Goal: Task Accomplishment & Management: Manage account settings

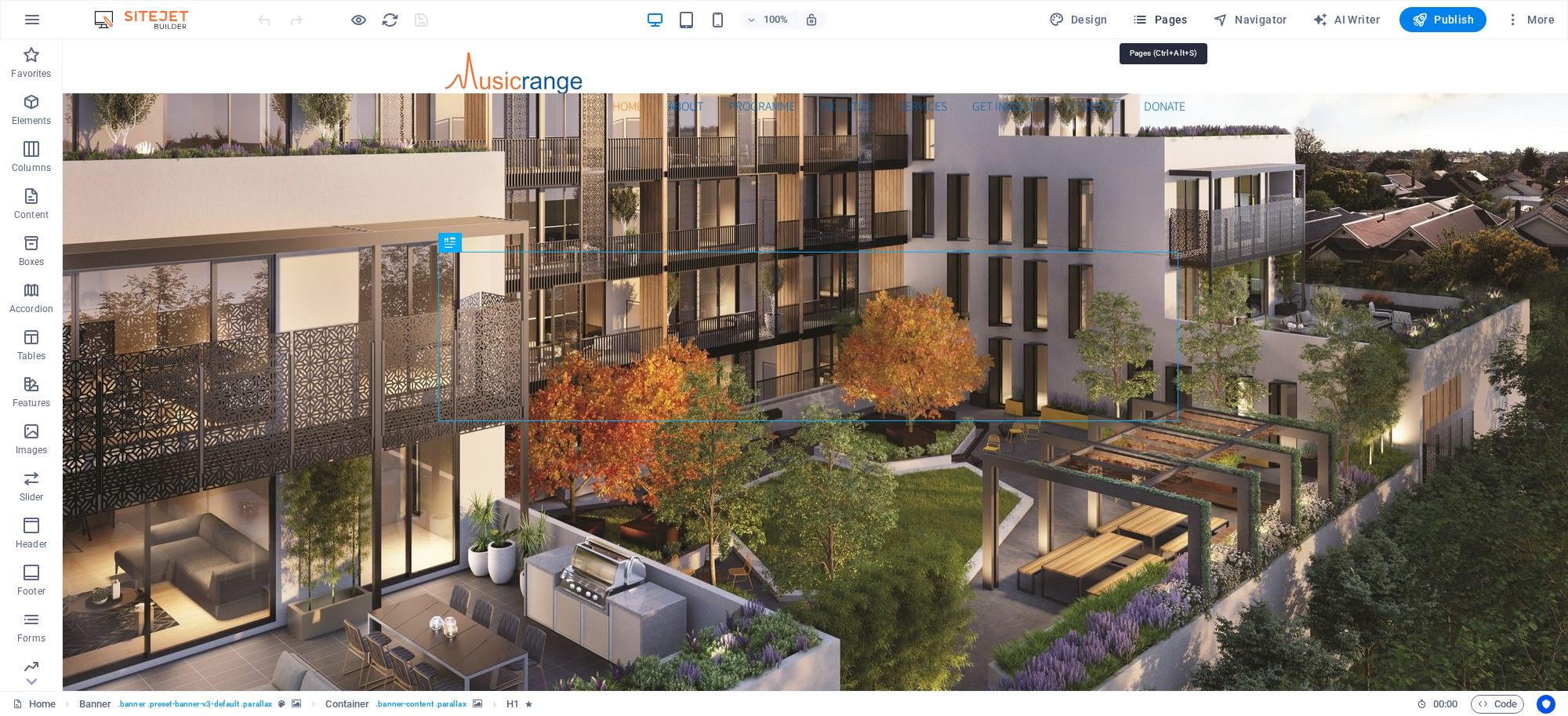
drag, startPoint x: 1181, startPoint y: 17, endPoint x: 1188, endPoint y: 25, distance: 10.6
click at [1181, 18] on span "Pages" at bounding box center [1159, 19] width 55 height 16
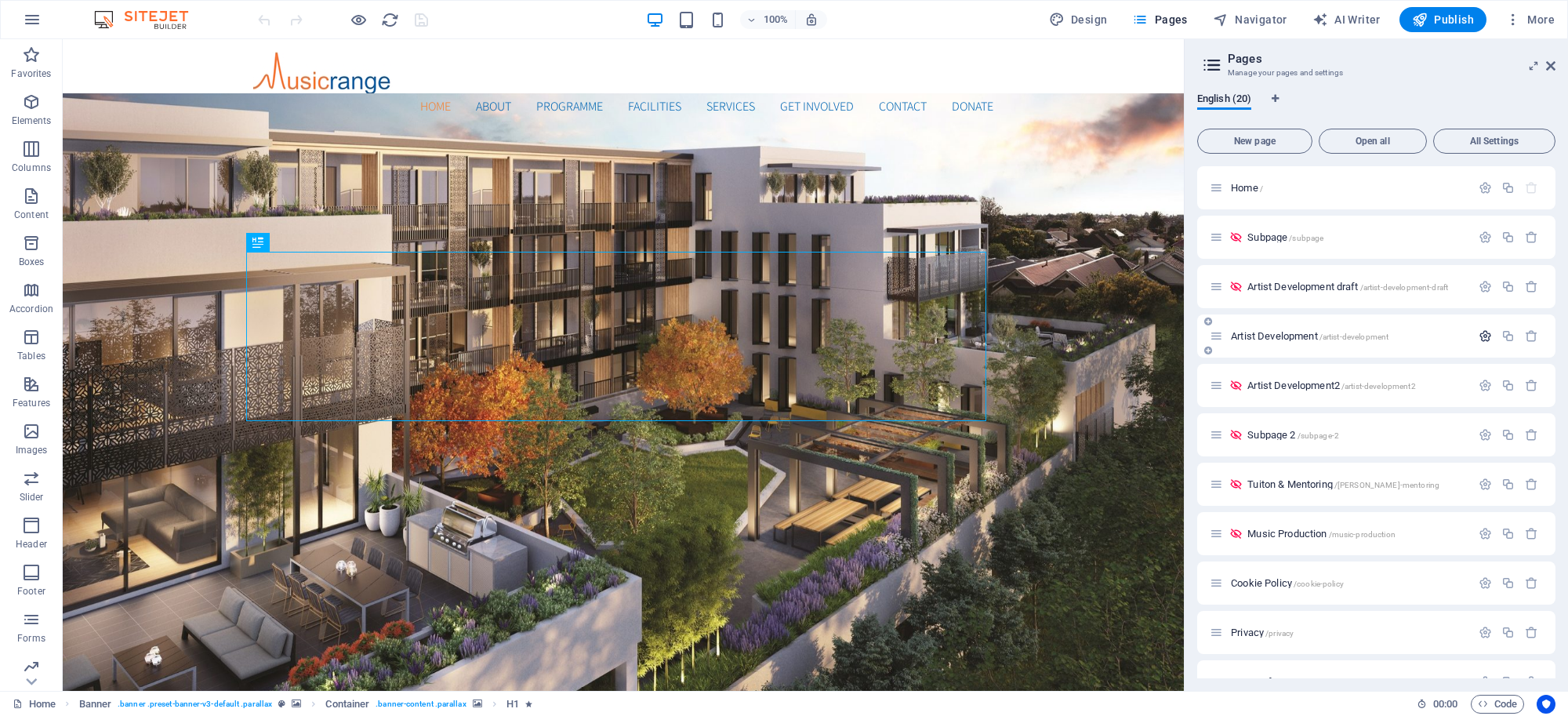
click at [1480, 337] on icon "button" at bounding box center [1485, 335] width 13 height 13
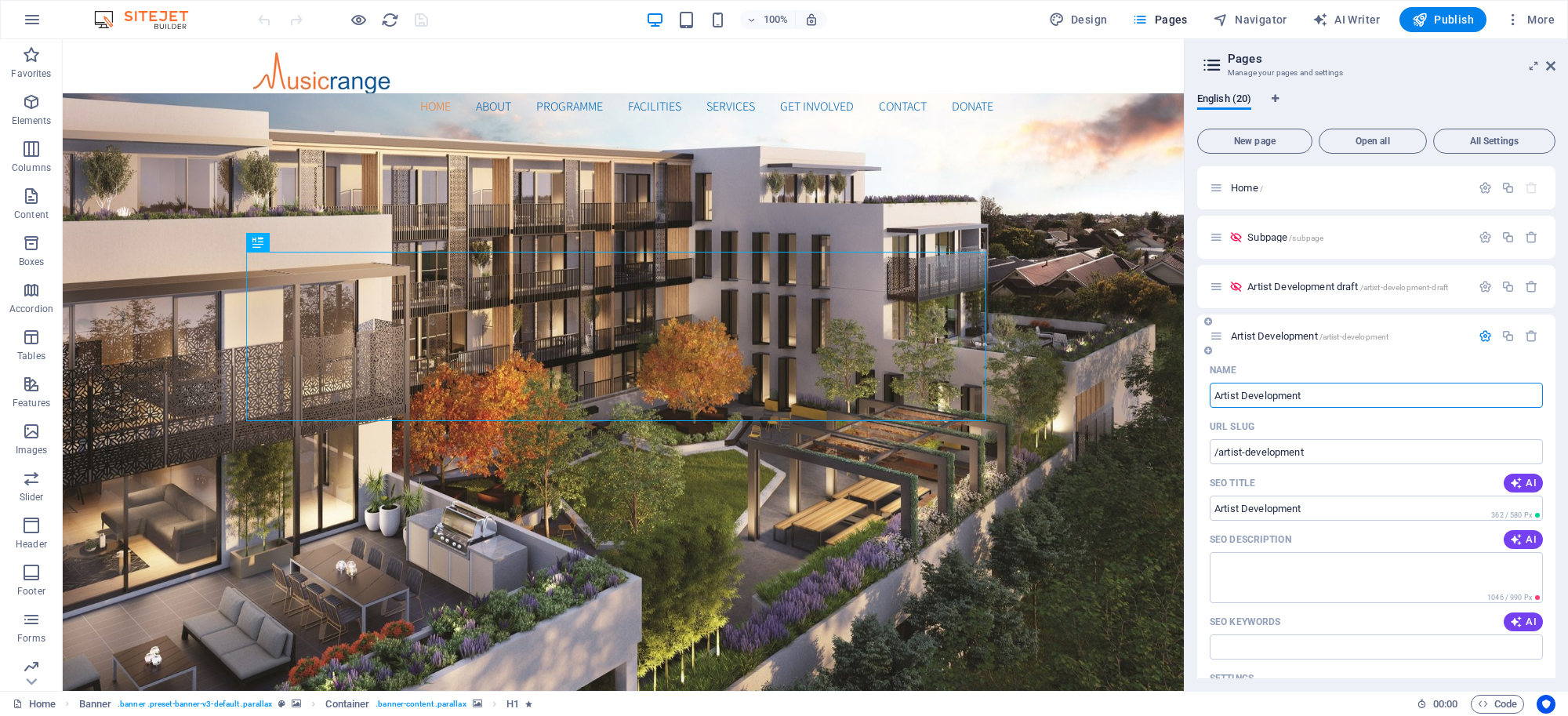
click at [1269, 334] on span "Artist Development /artist-development" at bounding box center [1310, 335] width 158 height 11
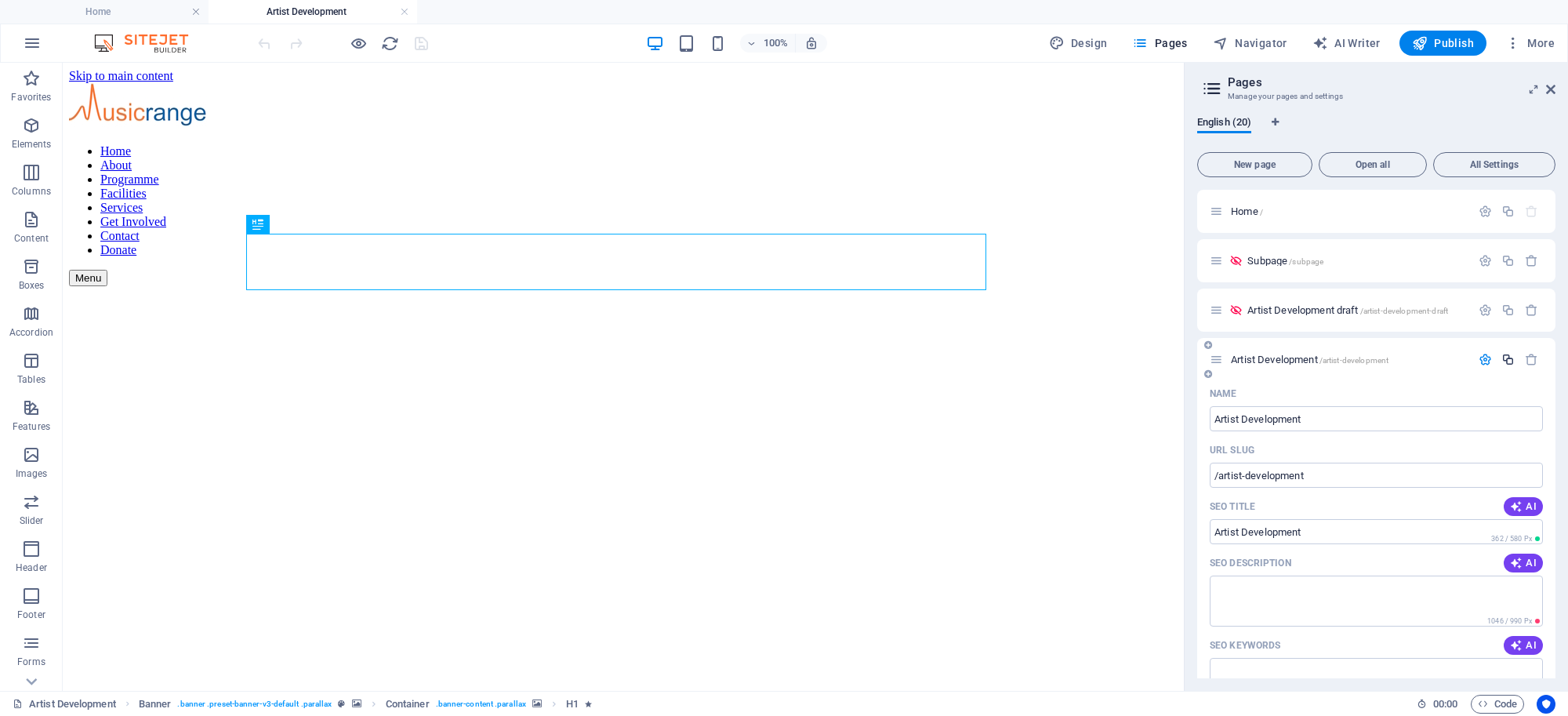
click at [1503, 361] on icon "button" at bounding box center [1508, 359] width 13 height 13
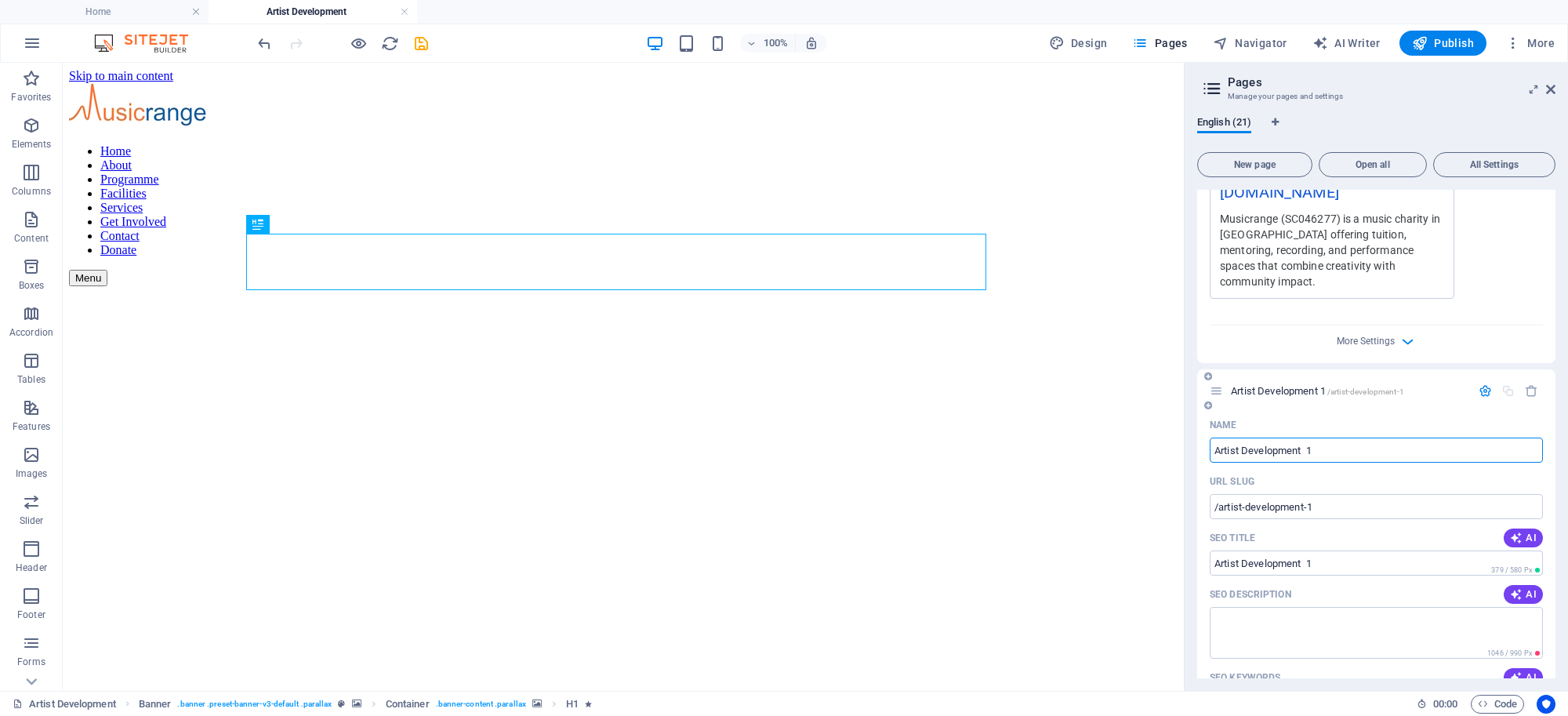
click at [1340, 438] on input "Artist Development 1" at bounding box center [1376, 450] width 333 height 25
click at [1334, 438] on input "Artist Development 1" at bounding box center [1376, 450] width 333 height 25
type input "Artist Development 3"
type input "/artist-development-21"
type input "Artist Development"
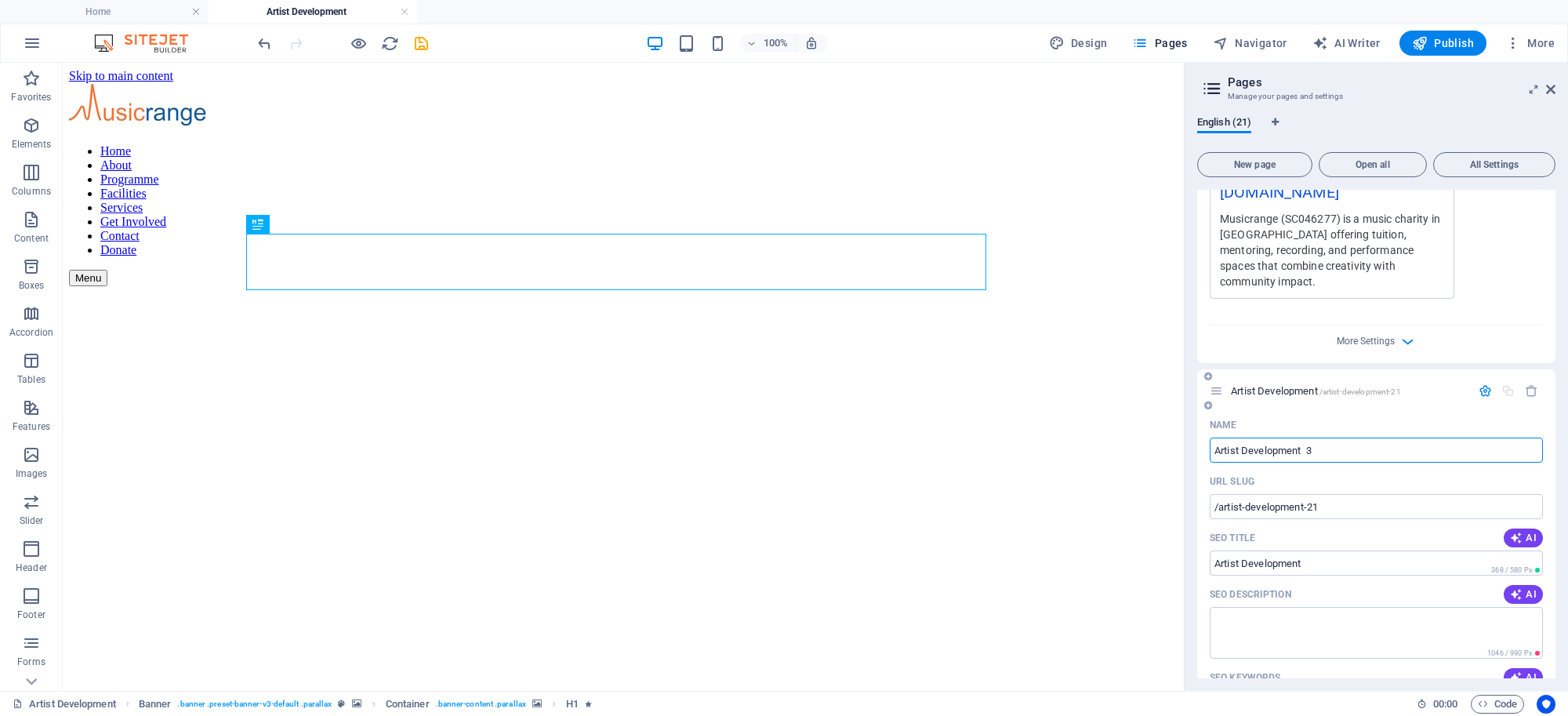
type input "Artist Development 3"
click at [1268, 385] on span "Artist Development 3 /artist-development-21" at bounding box center [1320, 390] width 178 height 11
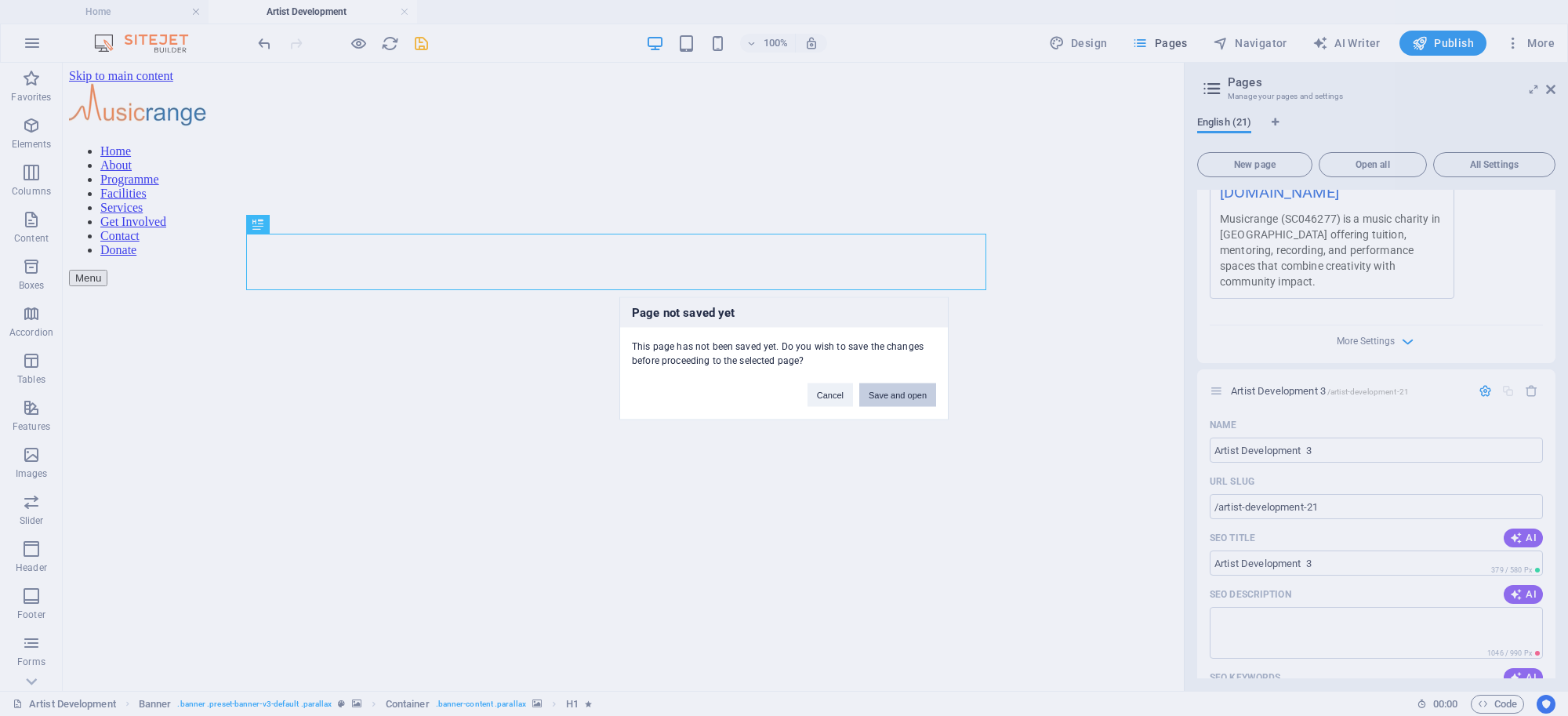
click at [894, 390] on button "Save and open" at bounding box center [898, 394] width 77 height 24
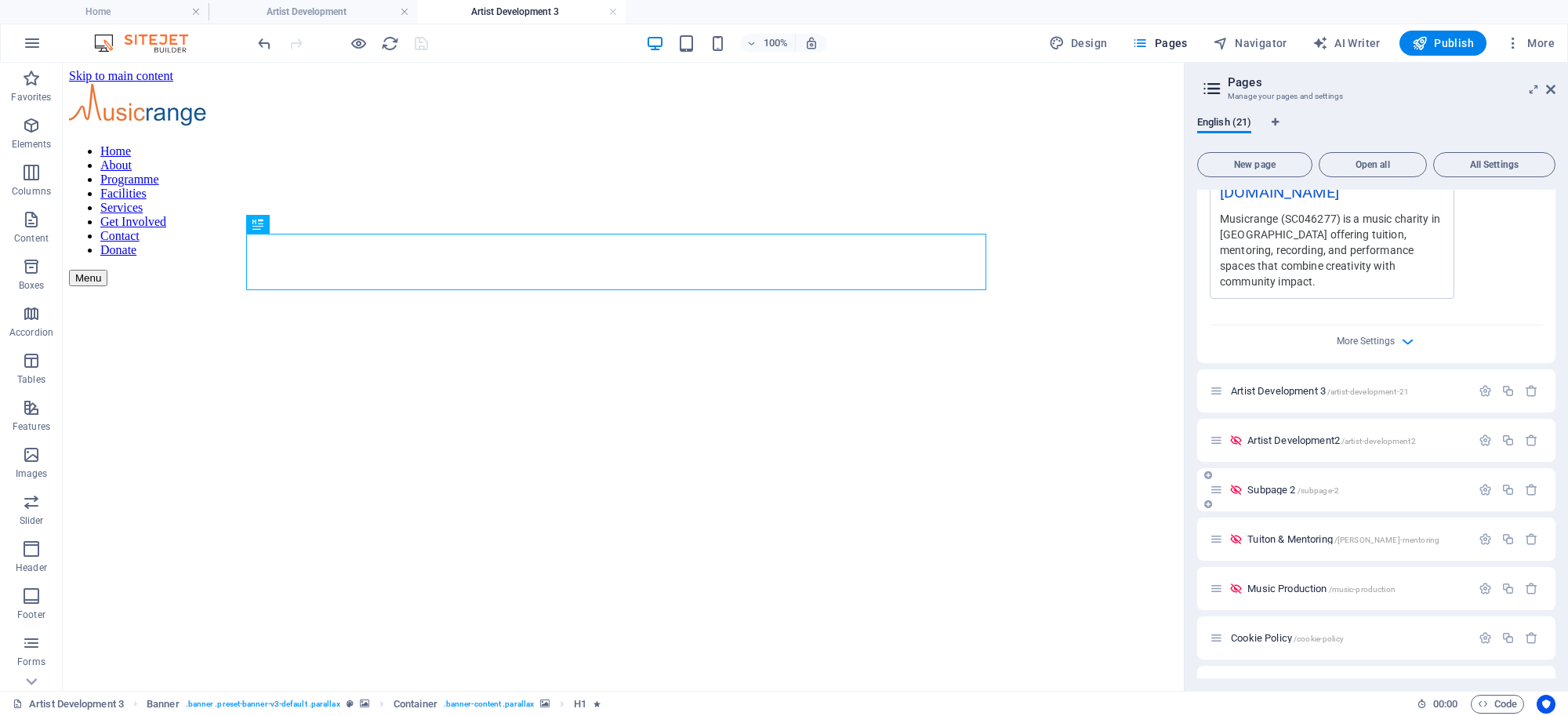
scroll to position [720, 0]
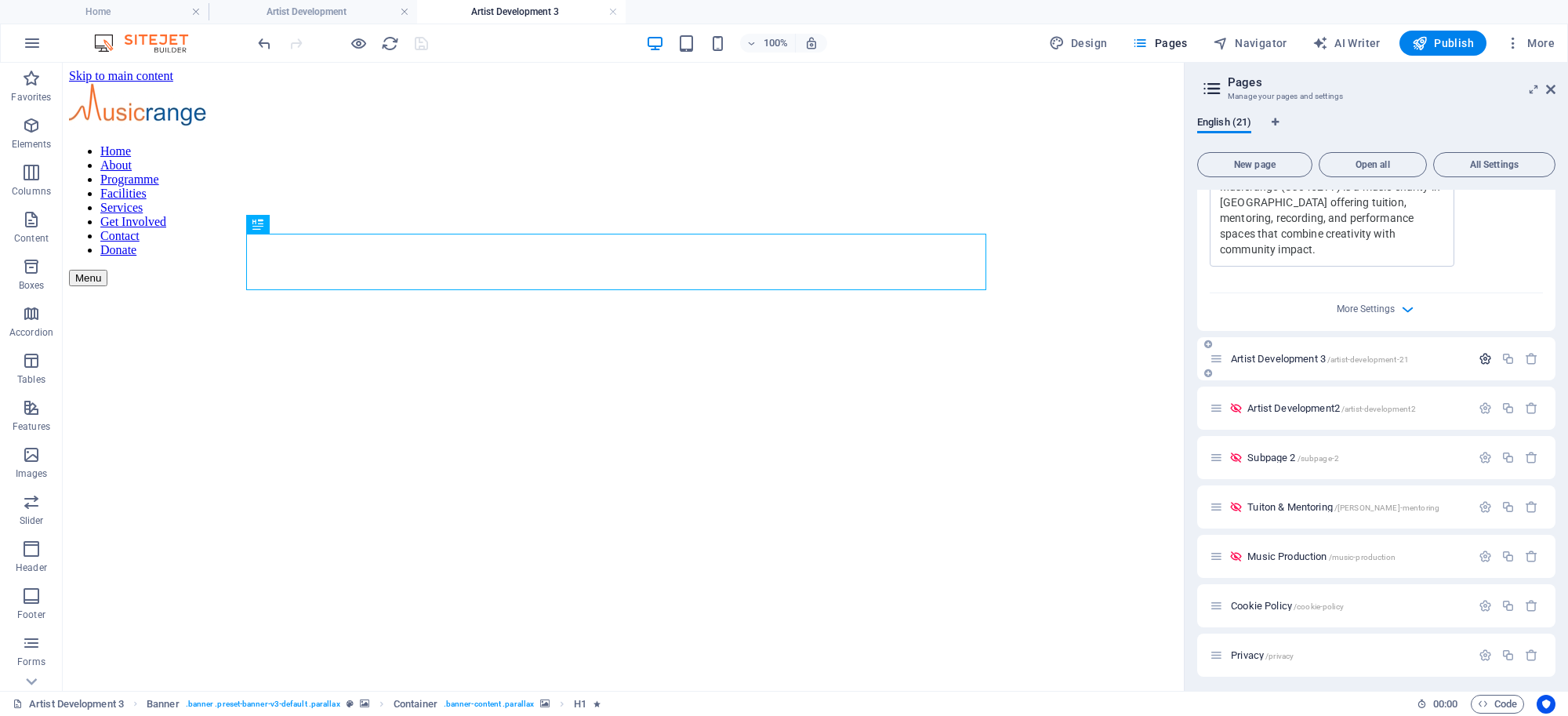
click at [1484, 352] on icon "button" at bounding box center [1485, 358] width 13 height 13
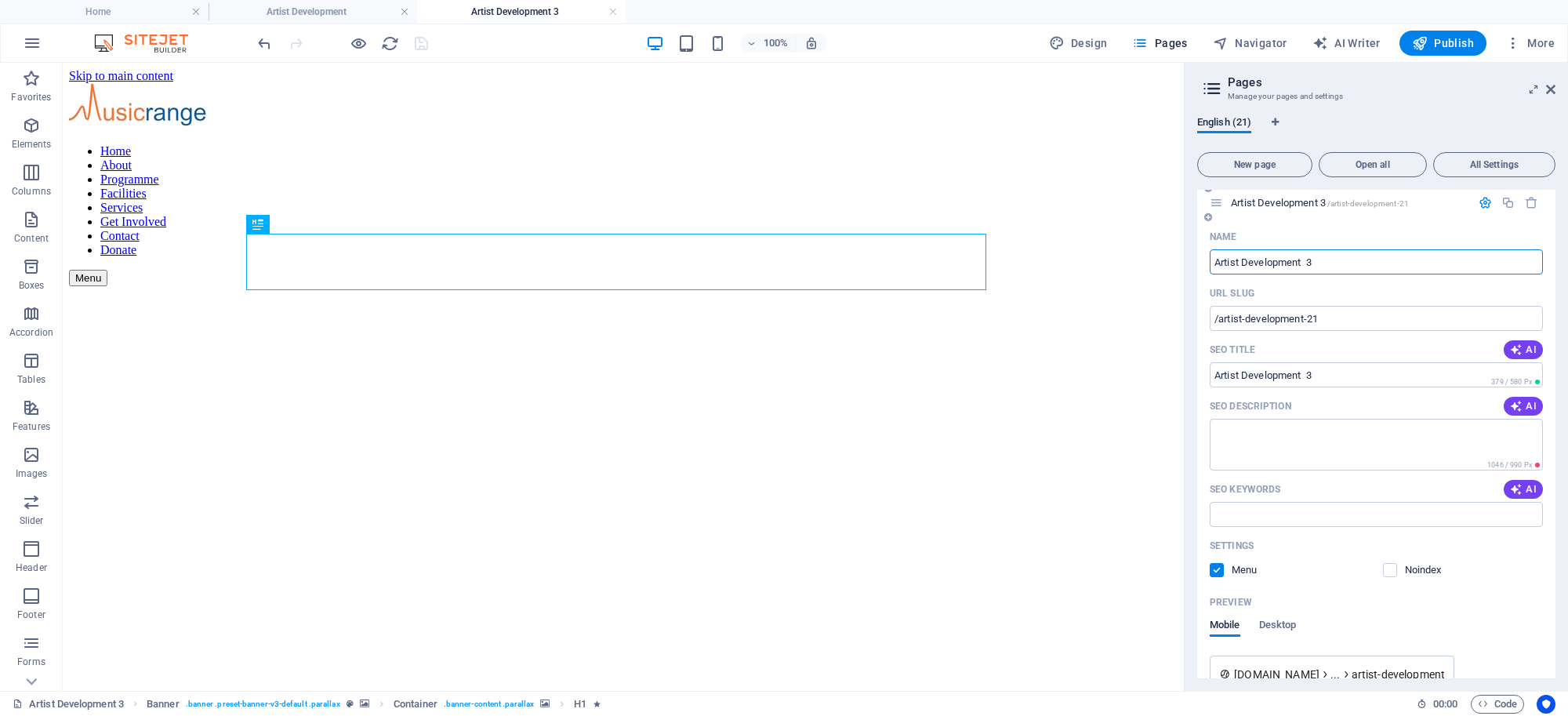
scroll to position [885, 0]
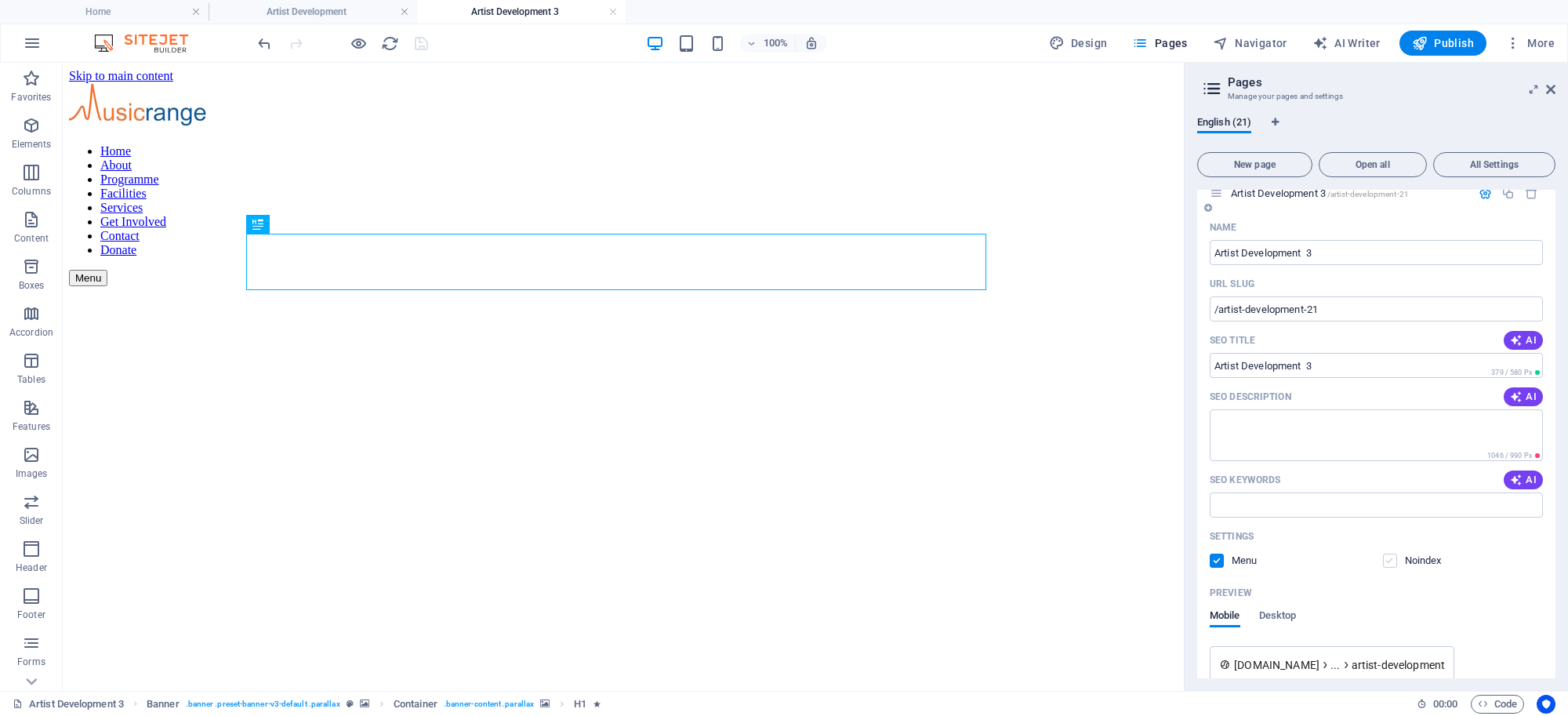
click at [1392, 554] on label at bounding box center [1390, 561] width 14 height 14
click at [0, 0] on input "checkbox" at bounding box center [0, 0] width 0 height 0
click at [1220, 554] on label at bounding box center [1217, 561] width 14 height 14
click at [0, 0] on input "checkbox" at bounding box center [0, 0] width 0 height 0
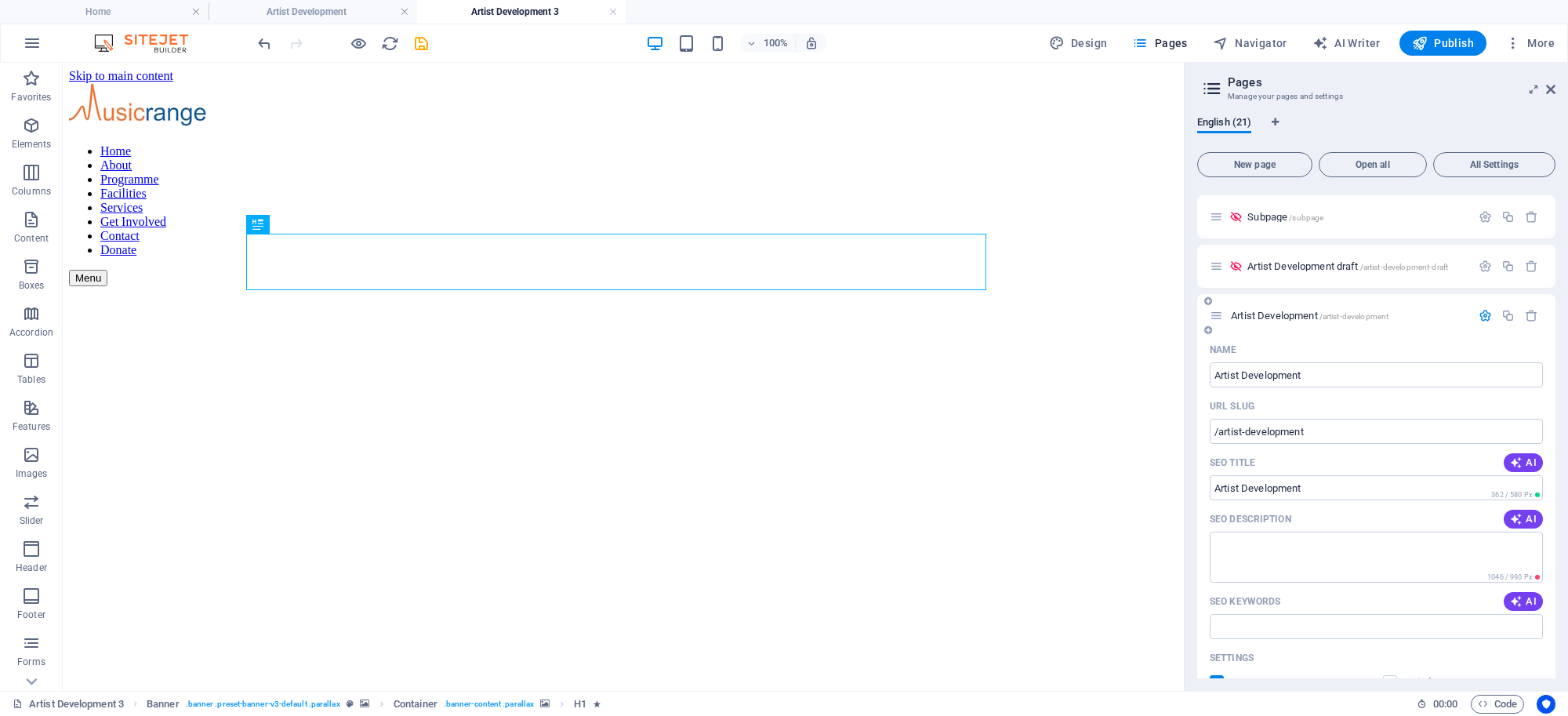
scroll to position [0, 0]
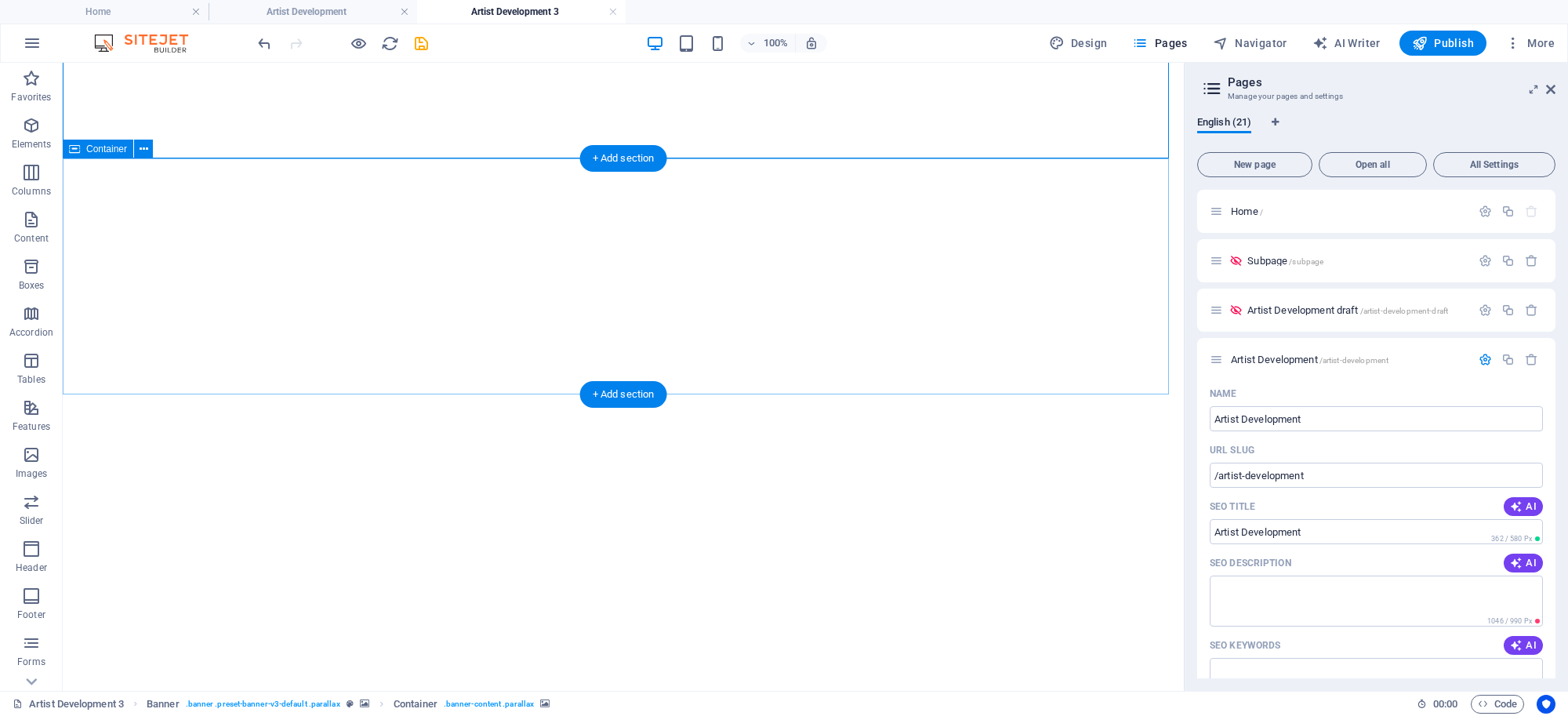
scroll to position [398, 0]
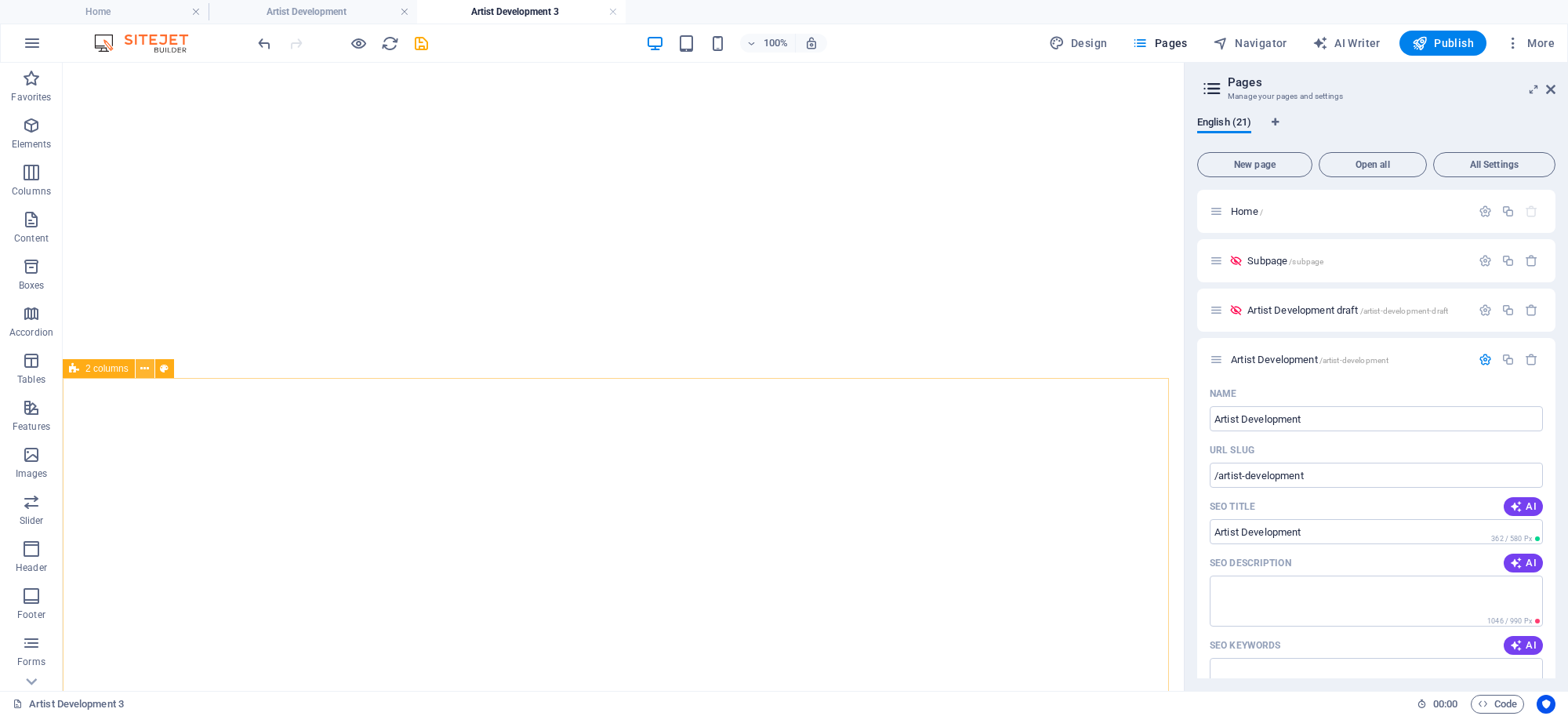
click at [149, 369] on icon at bounding box center [144, 369] width 9 height 17
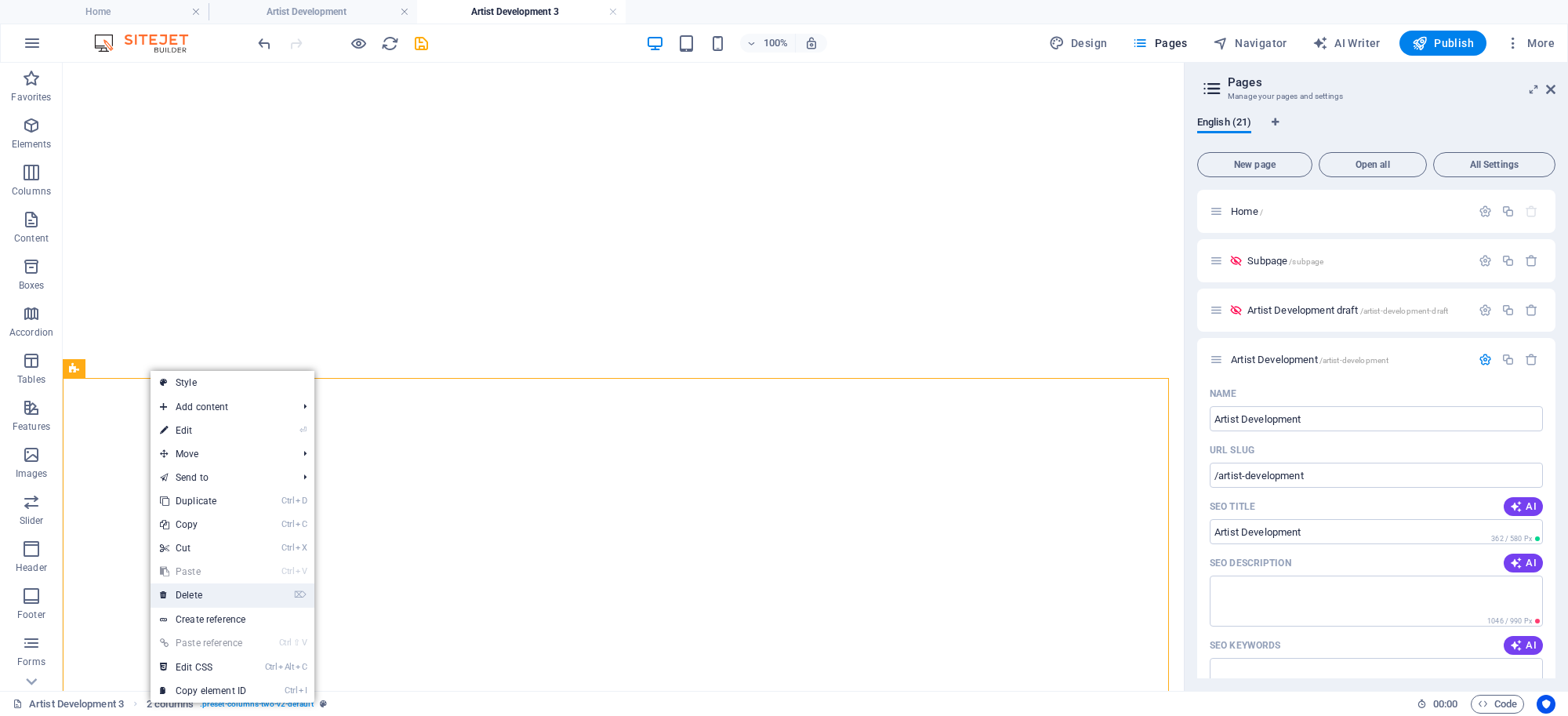
click at [178, 599] on link "⌦ Delete" at bounding box center [203, 595] width 105 height 24
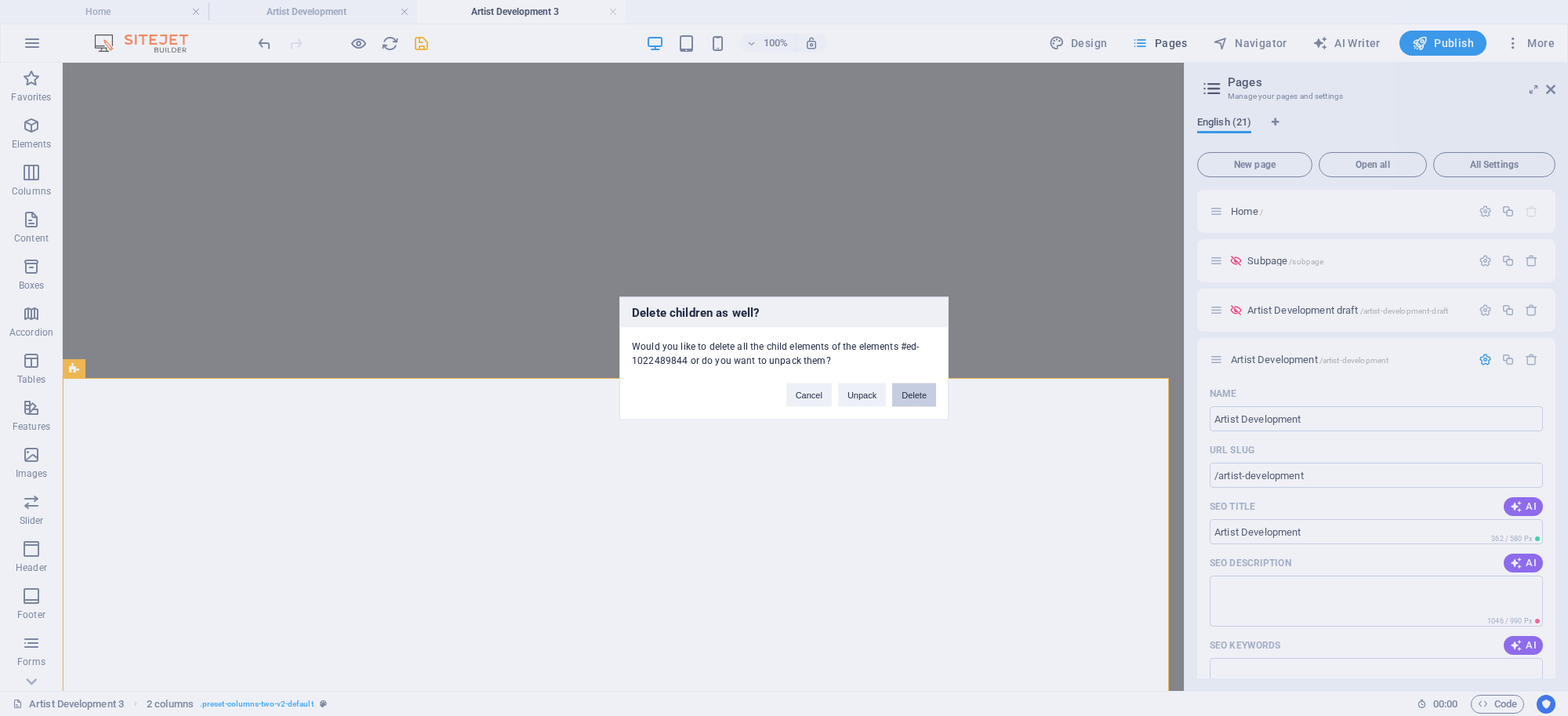
click at [918, 390] on button "Delete" at bounding box center [914, 394] width 44 height 24
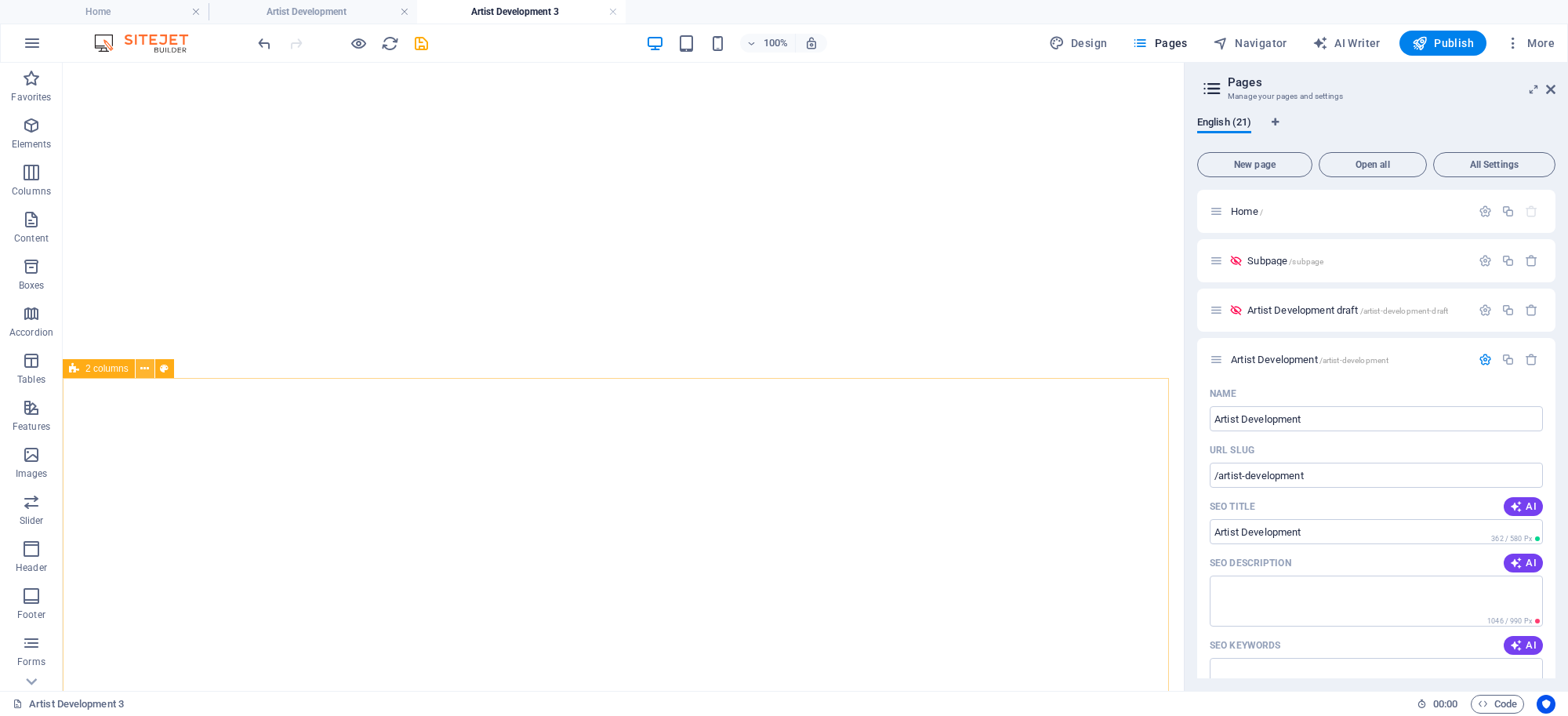
click at [138, 376] on button at bounding box center [145, 369] width 19 height 19
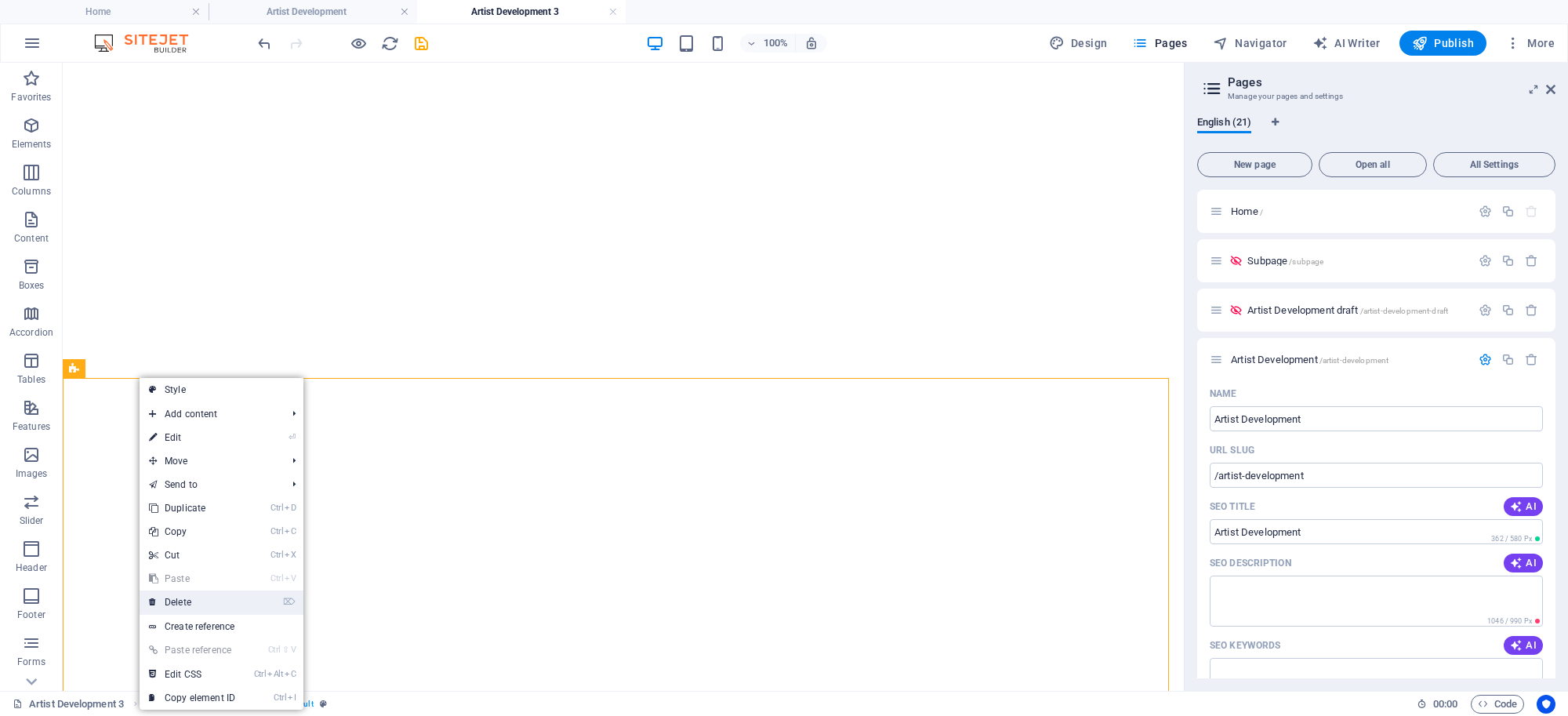
click at [174, 601] on link "⌦ Delete" at bounding box center [192, 602] width 105 height 24
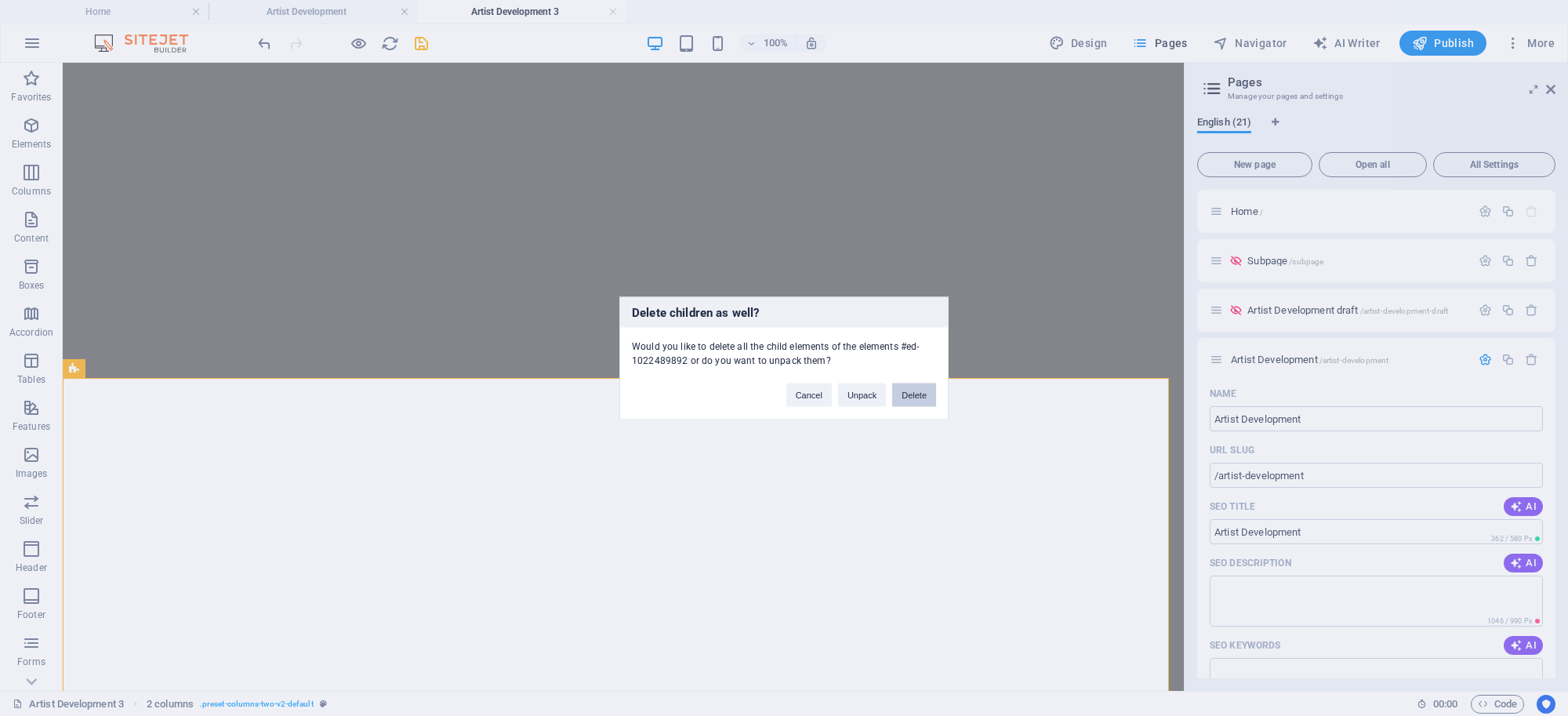
click at [919, 405] on button "Delete" at bounding box center [914, 394] width 44 height 24
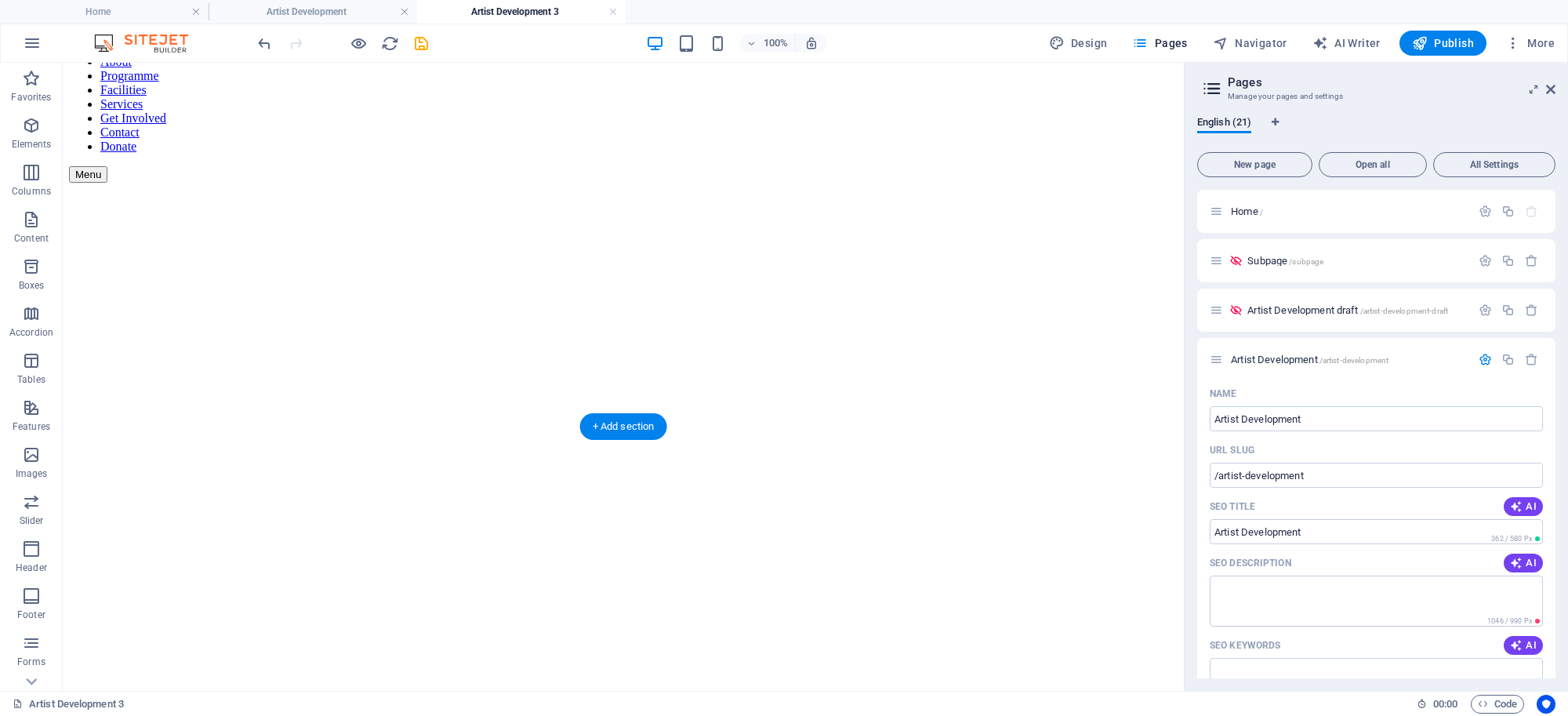
scroll to position [102, 0]
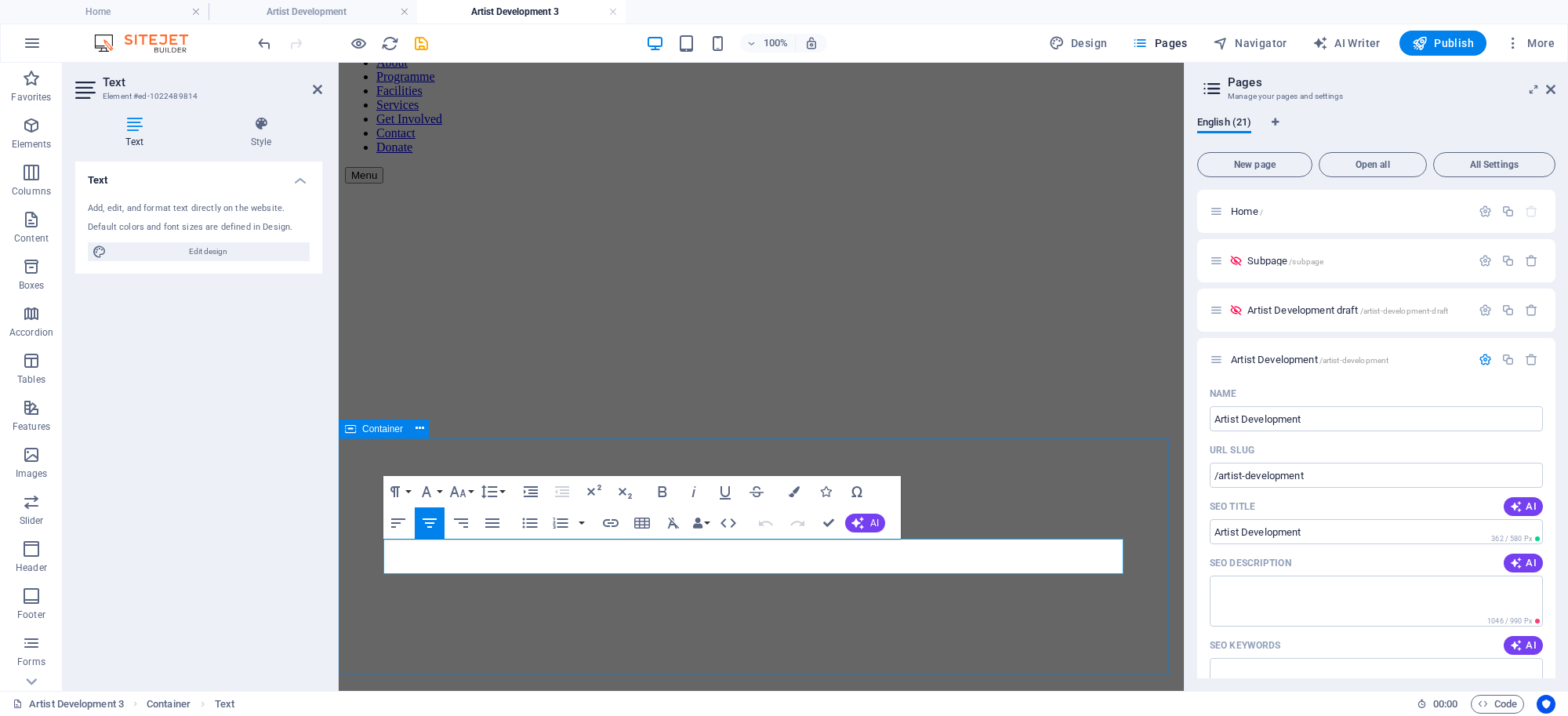
drag, startPoint x: 894, startPoint y: 559, endPoint x: 615, endPoint y: 573, distance: 279.4
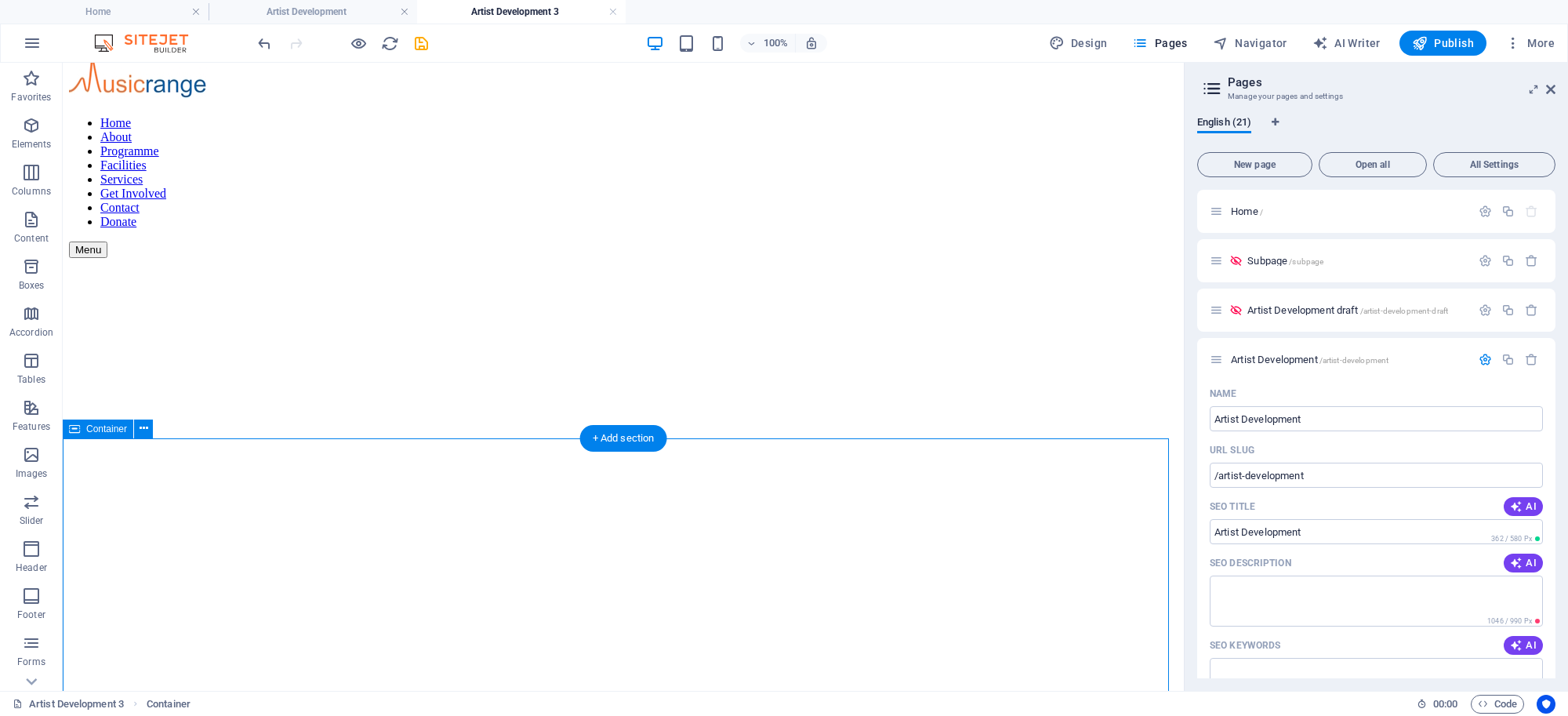
scroll to position [0, 0]
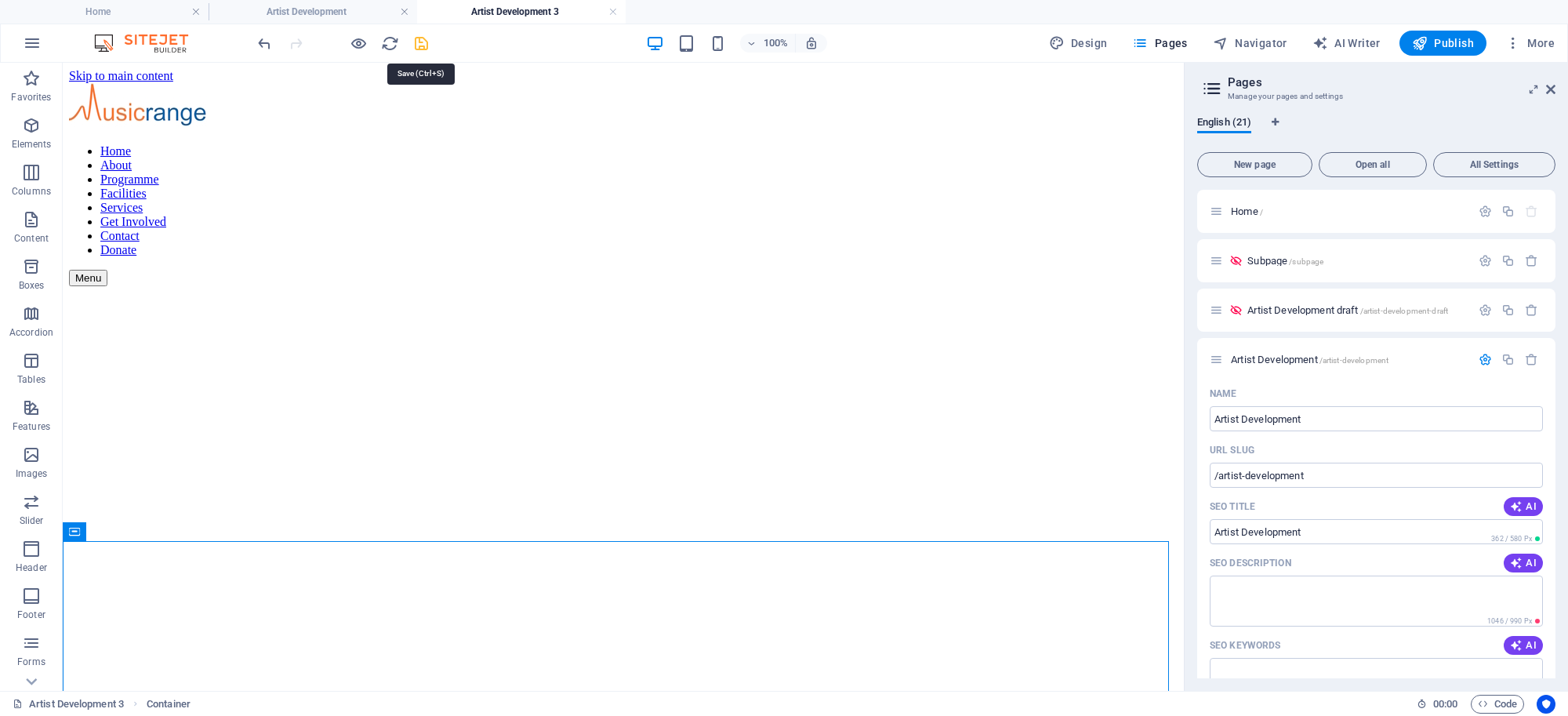
click at [418, 43] on icon "save" at bounding box center [421, 43] width 18 height 18
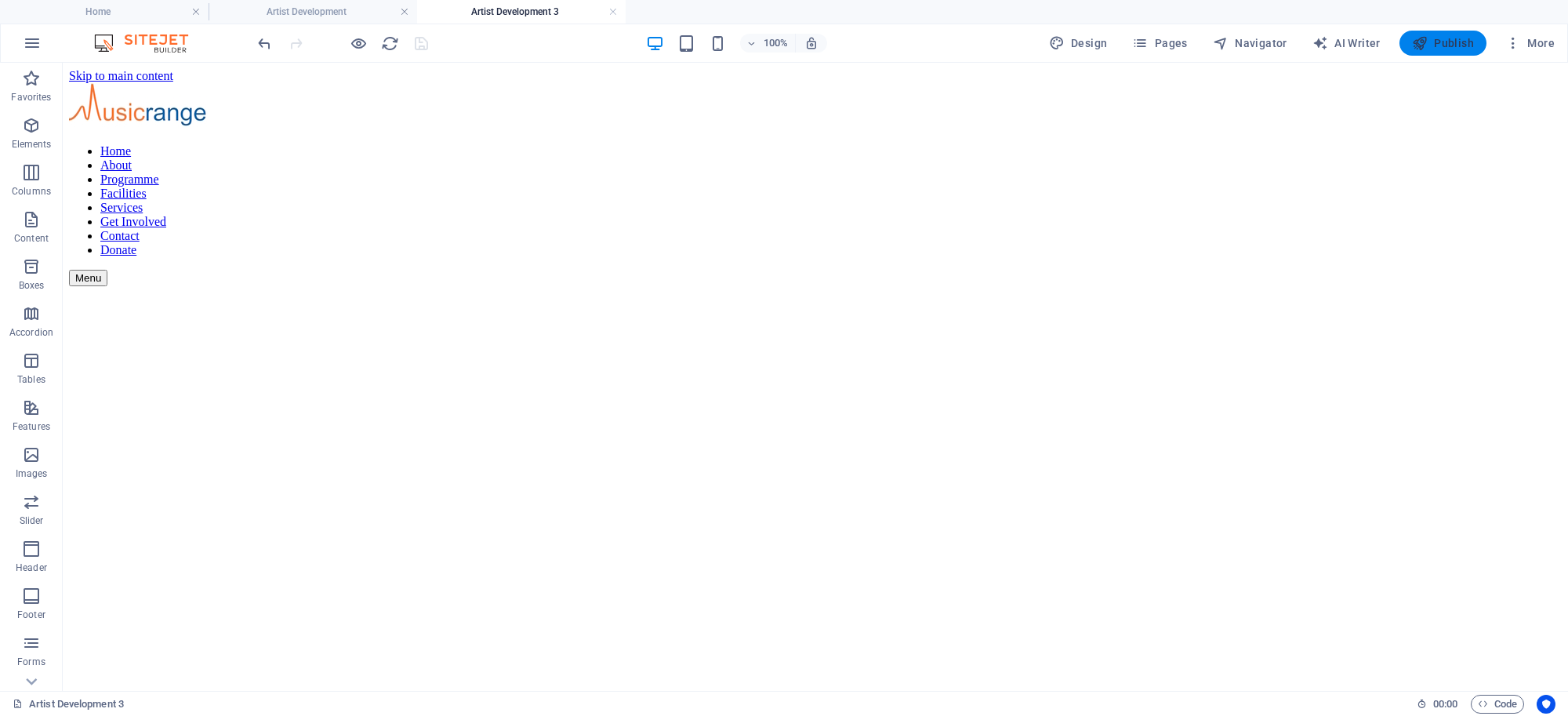
click at [1449, 38] on span "Publish" at bounding box center [1443, 43] width 62 height 16
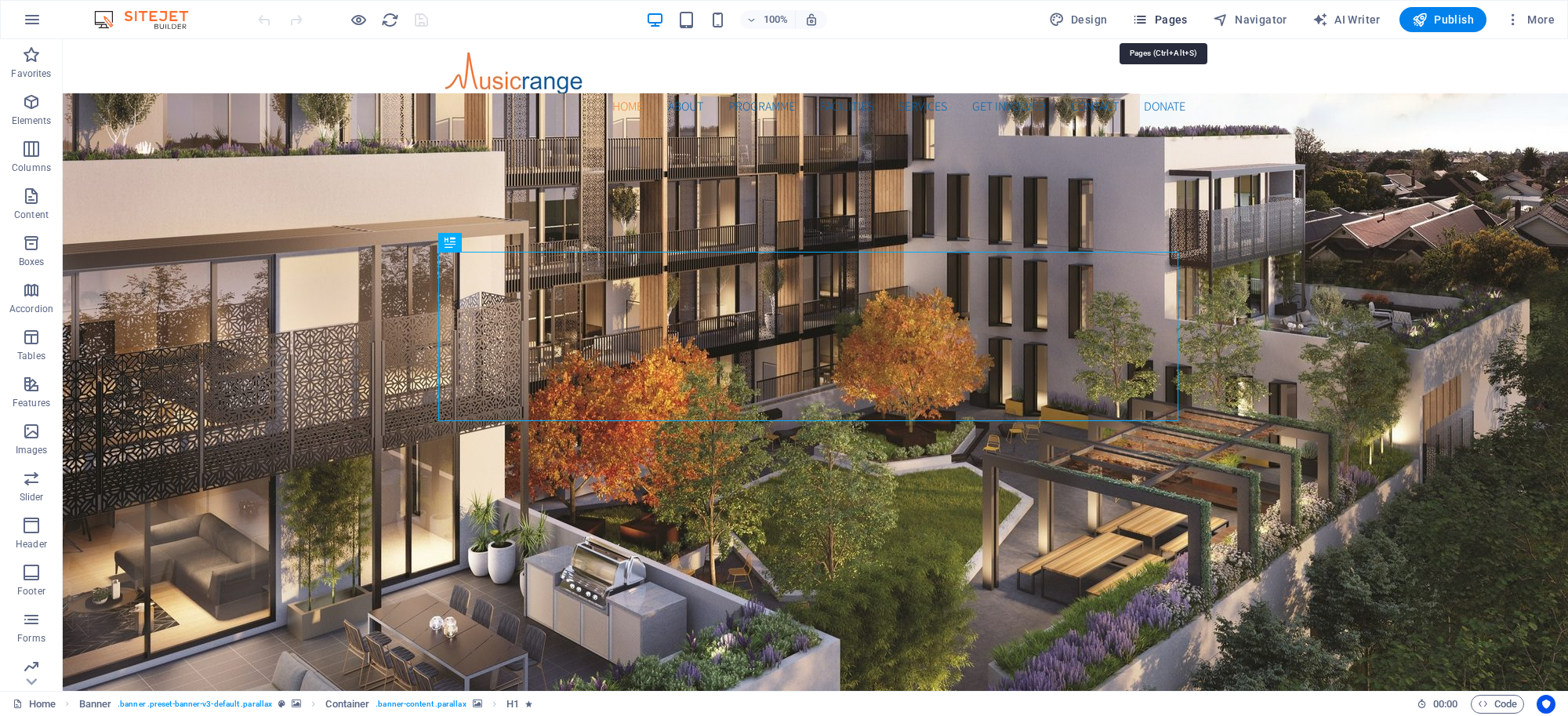
click at [1180, 21] on span "Pages" at bounding box center [1159, 19] width 55 height 16
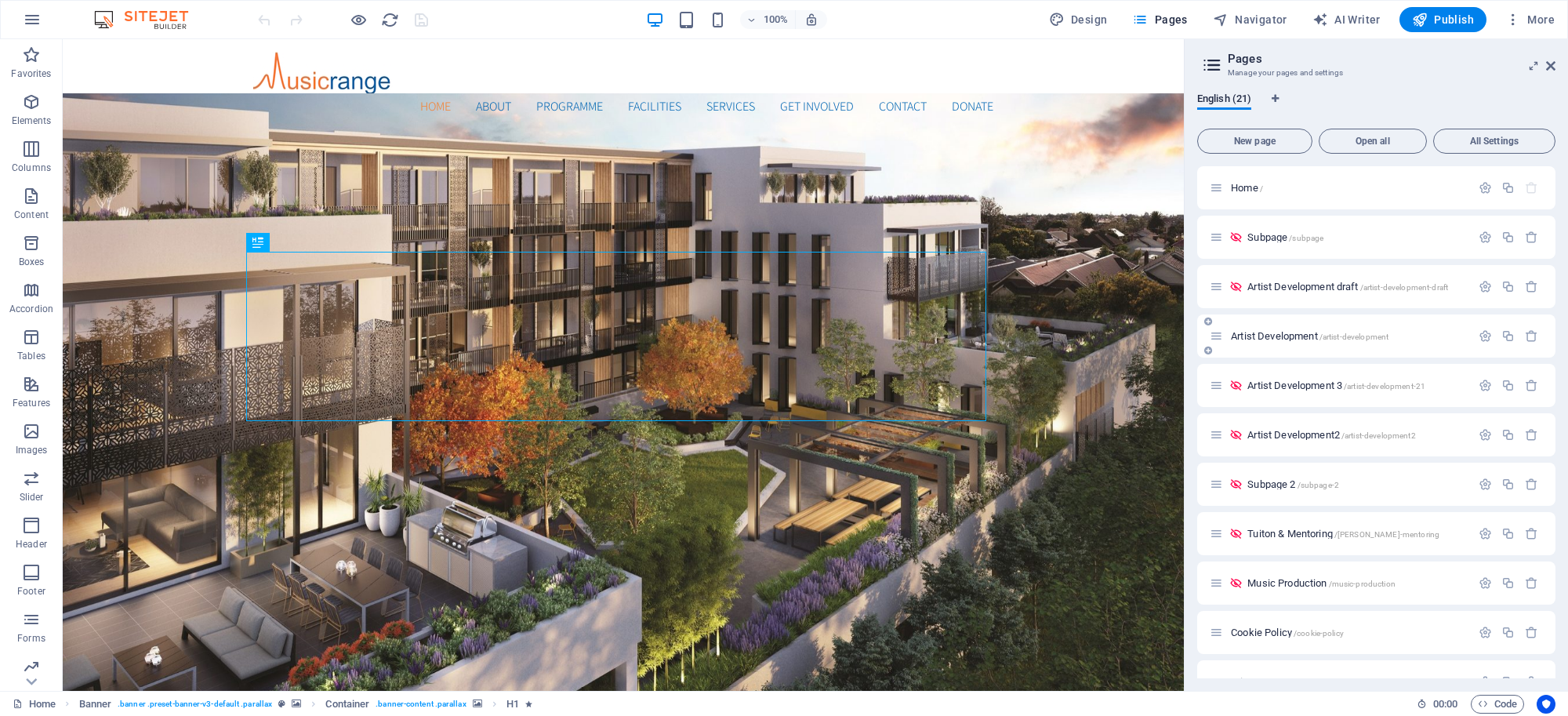
click at [1269, 338] on span "Artist Development /artist-development" at bounding box center [1310, 335] width 158 height 11
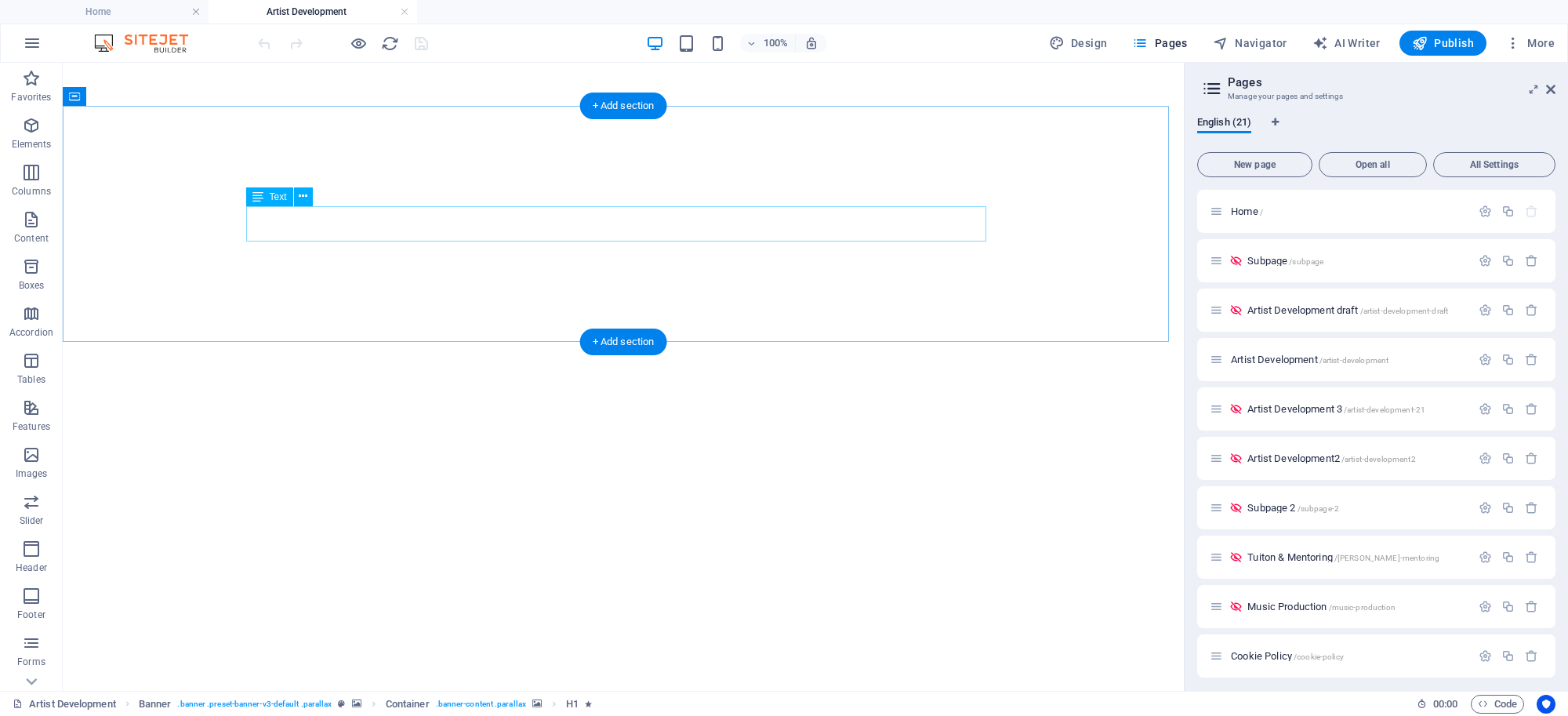
scroll to position [540, 0]
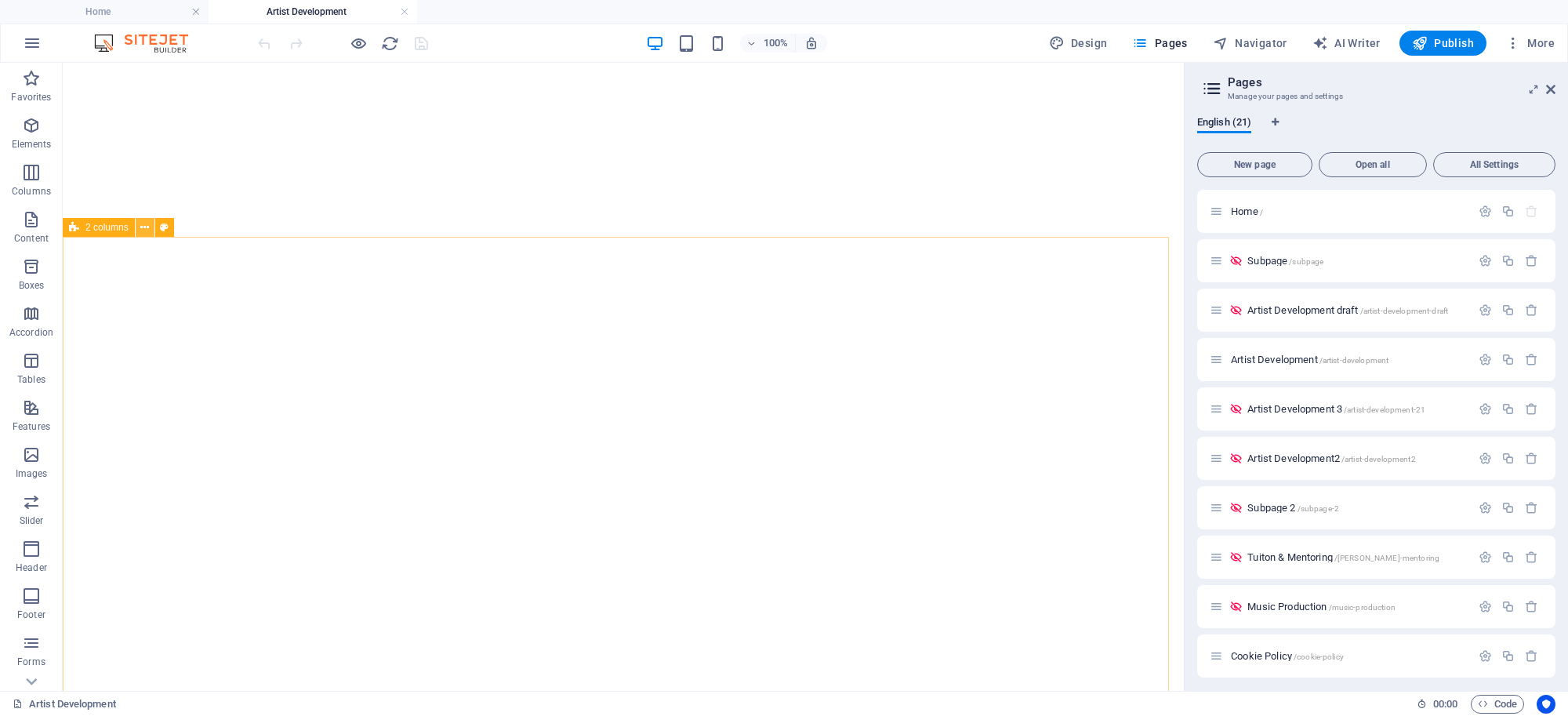
click at [137, 226] on button at bounding box center [145, 228] width 19 height 19
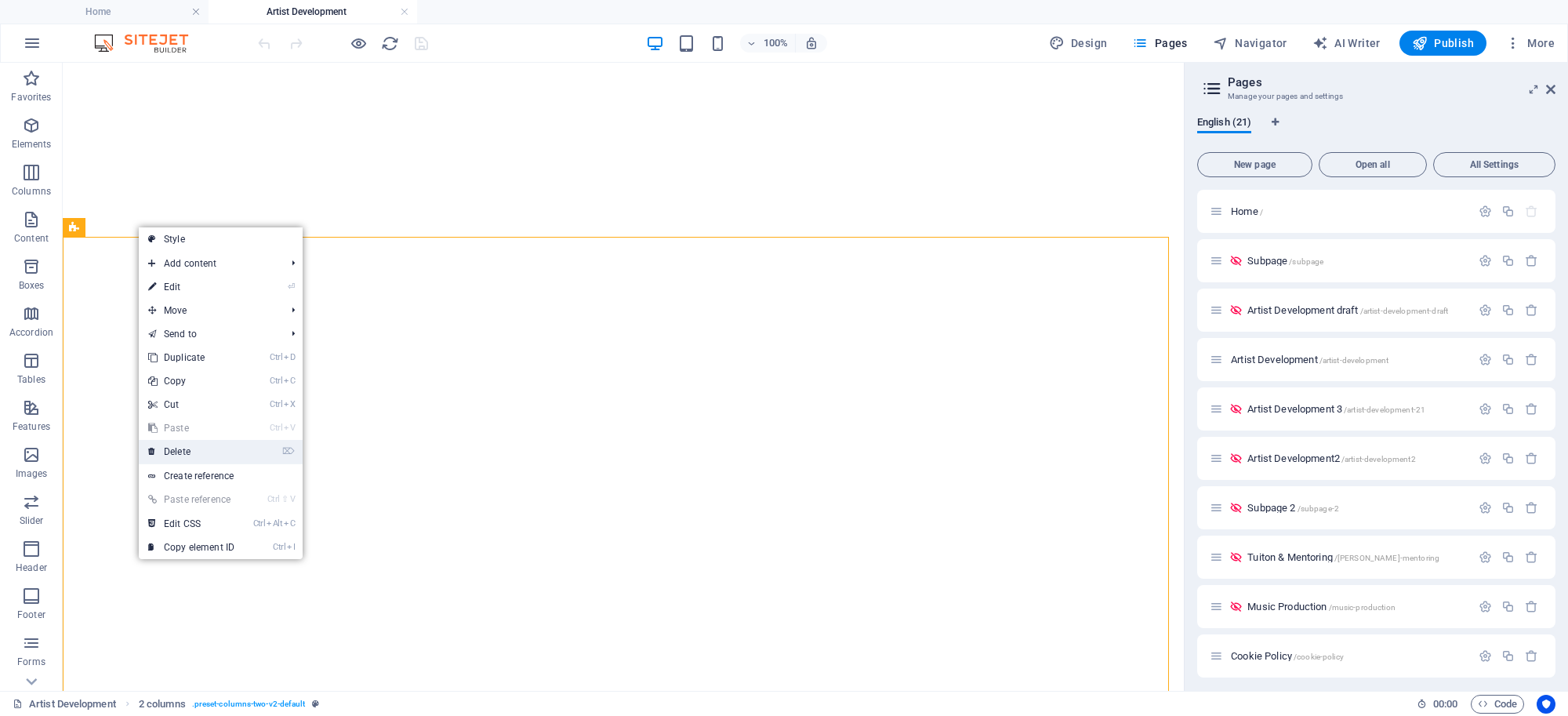
click at [163, 459] on link "⌦ Delete" at bounding box center [192, 452] width 105 height 24
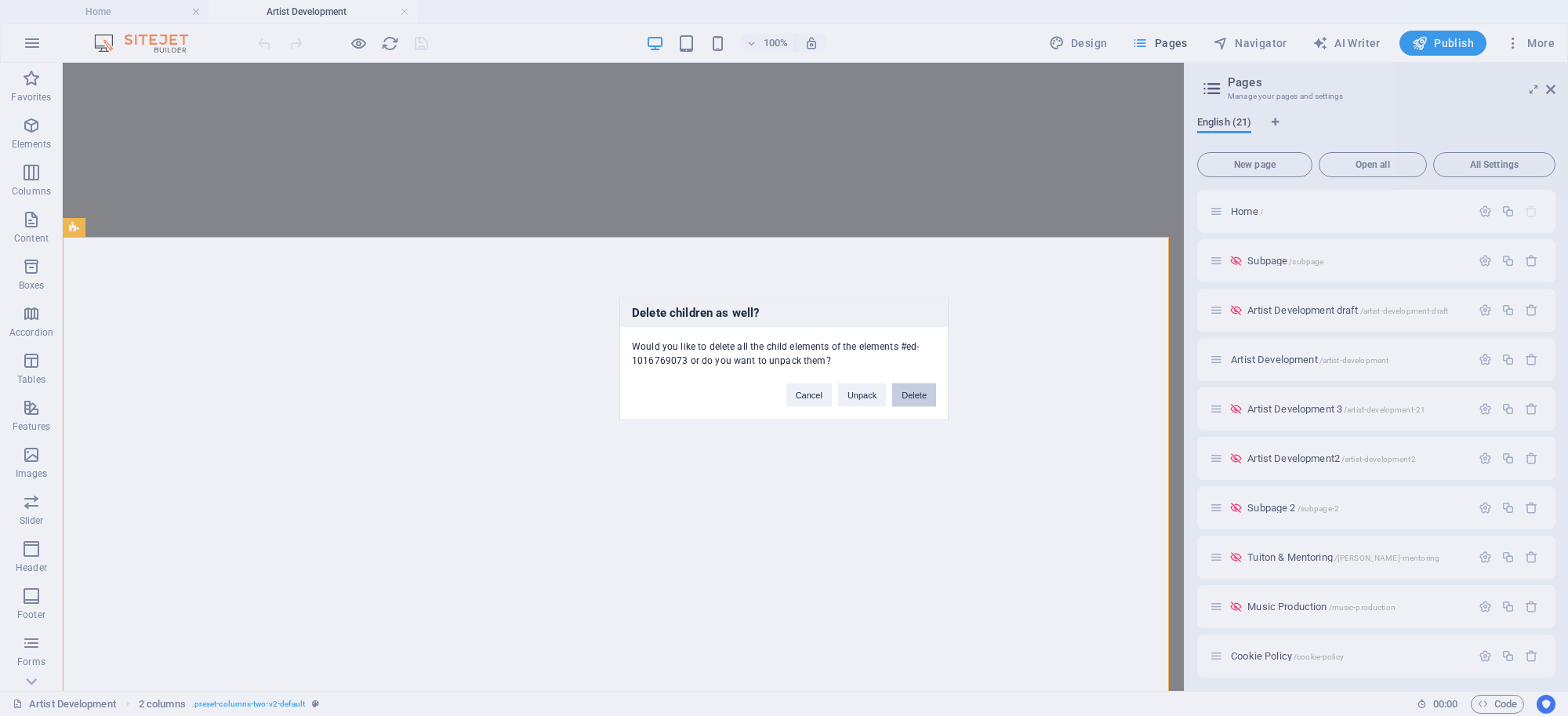
click at [921, 394] on button "Delete" at bounding box center [914, 394] width 44 height 24
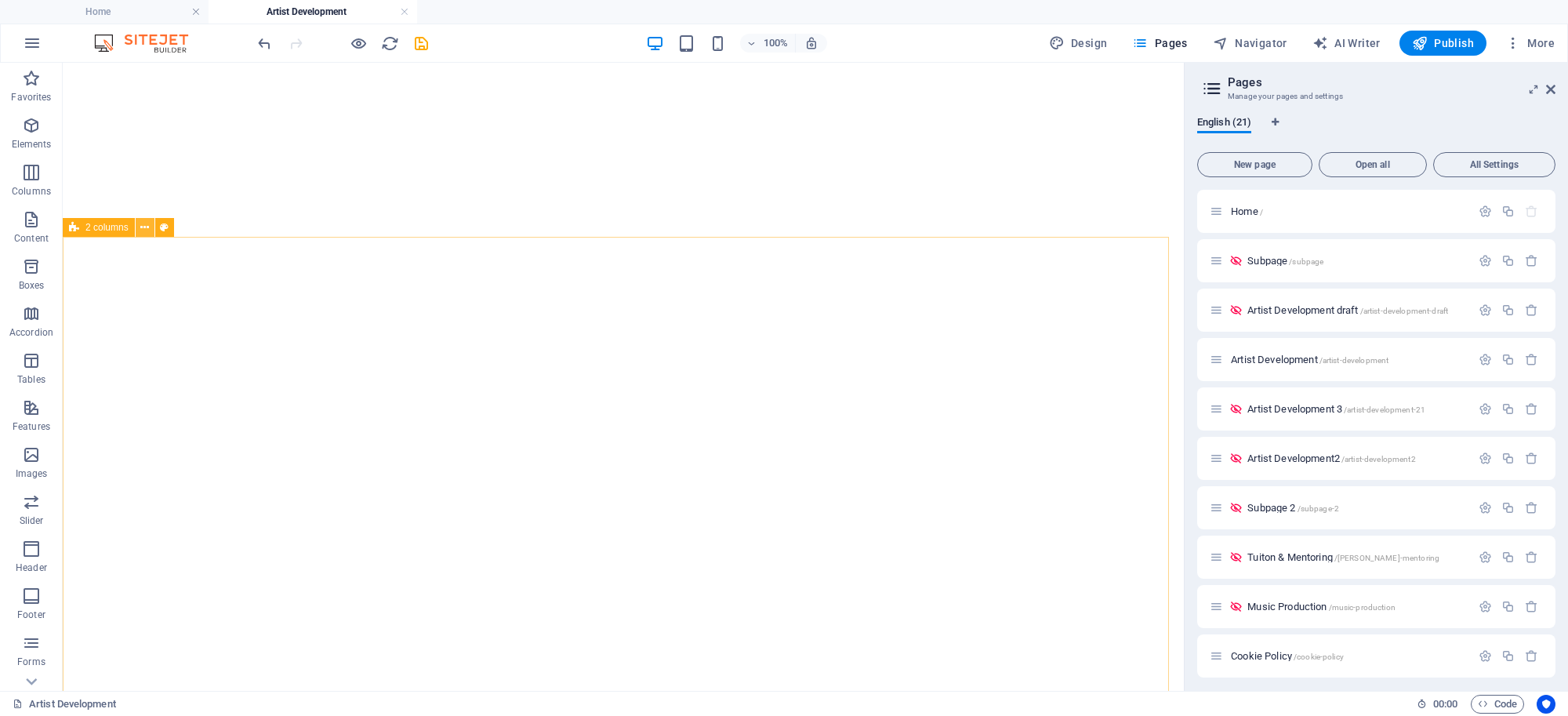
click at [136, 233] on button at bounding box center [145, 228] width 19 height 19
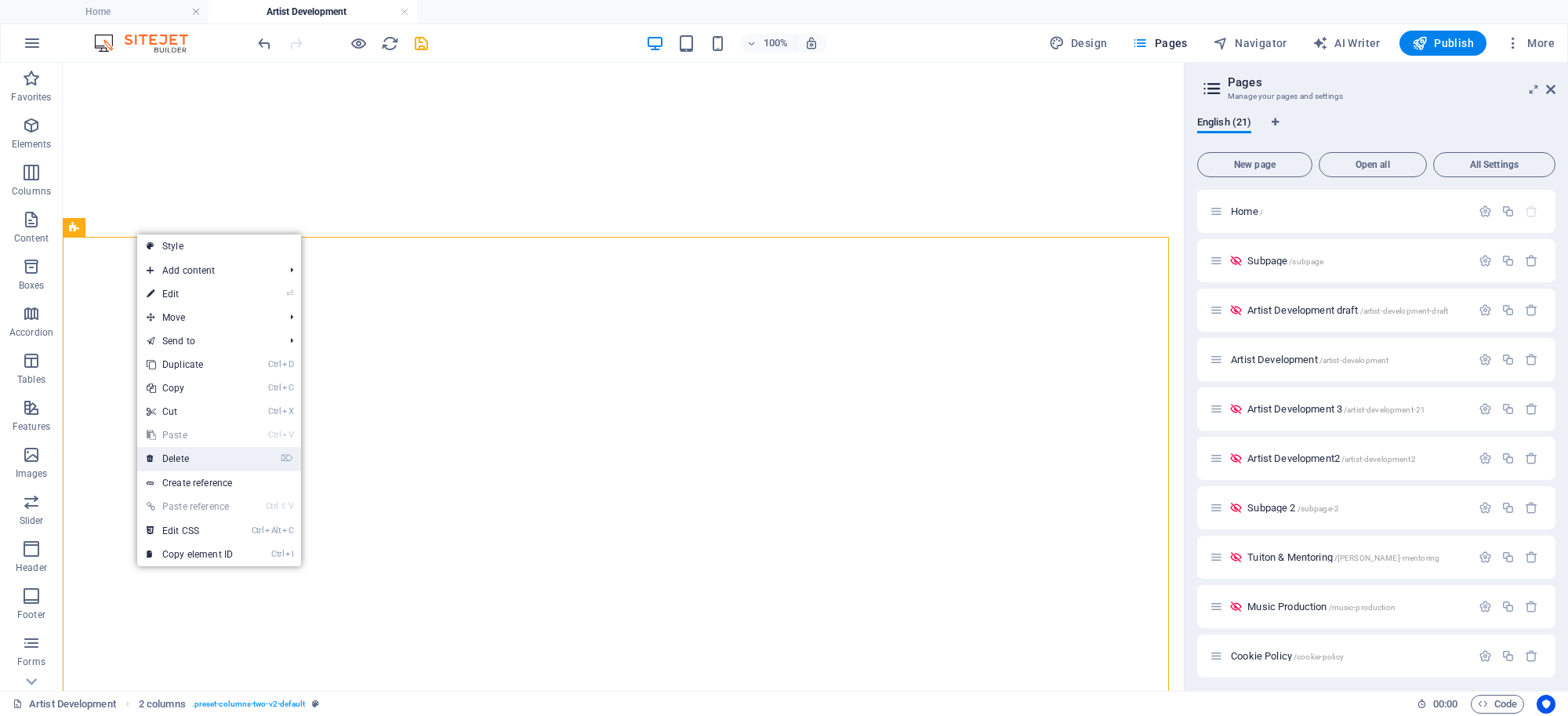
click at [175, 455] on link "⌦ Delete" at bounding box center [190, 459] width 105 height 24
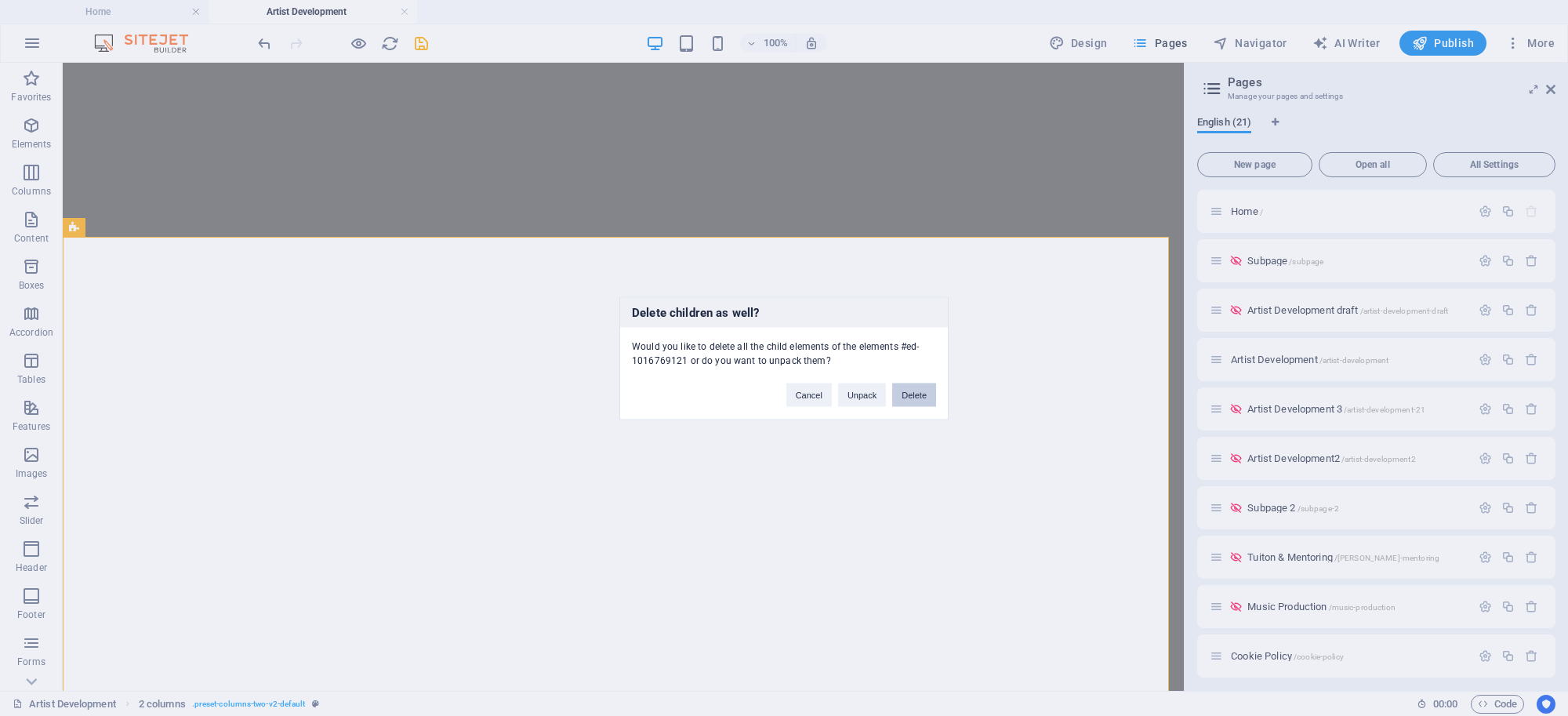
click at [917, 397] on button "Delete" at bounding box center [914, 394] width 44 height 24
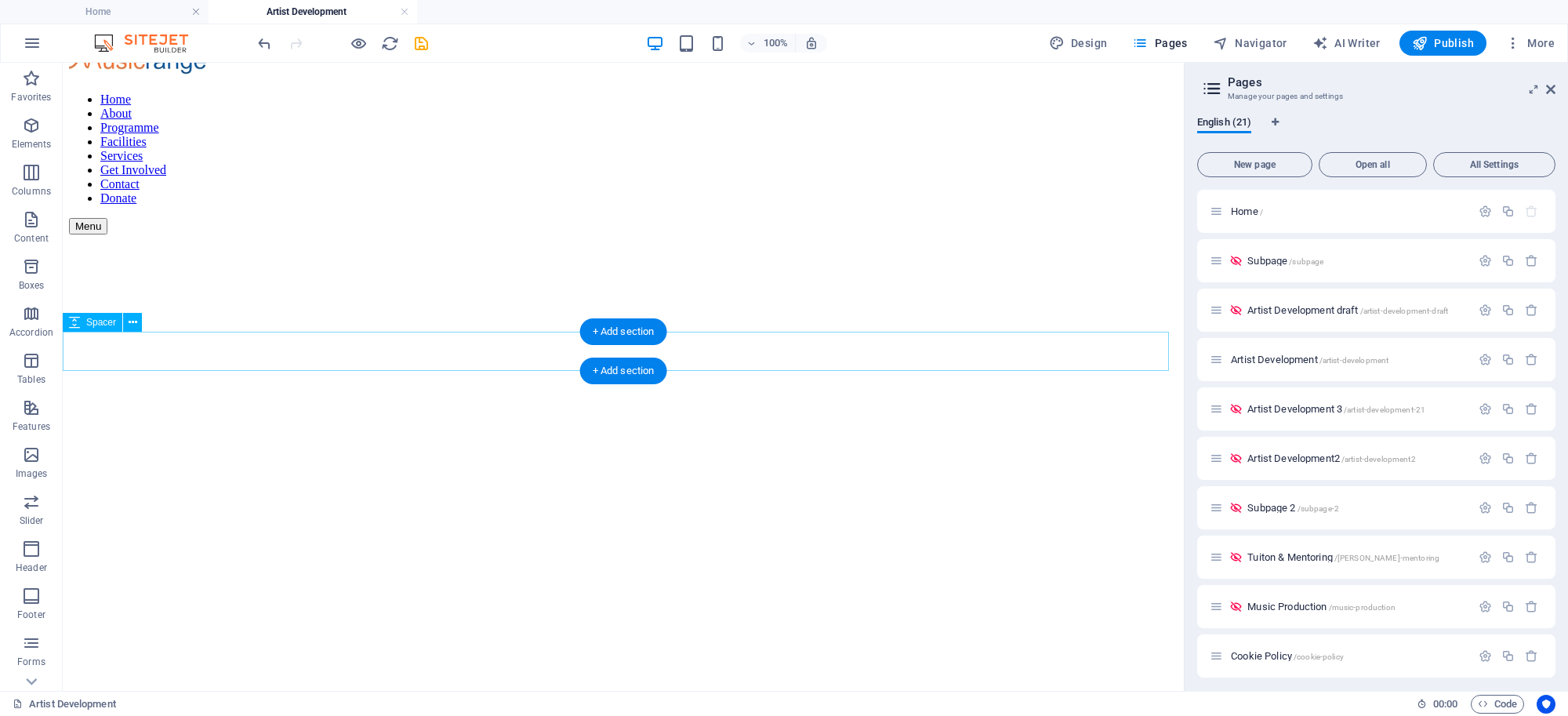
scroll to position [0, 0]
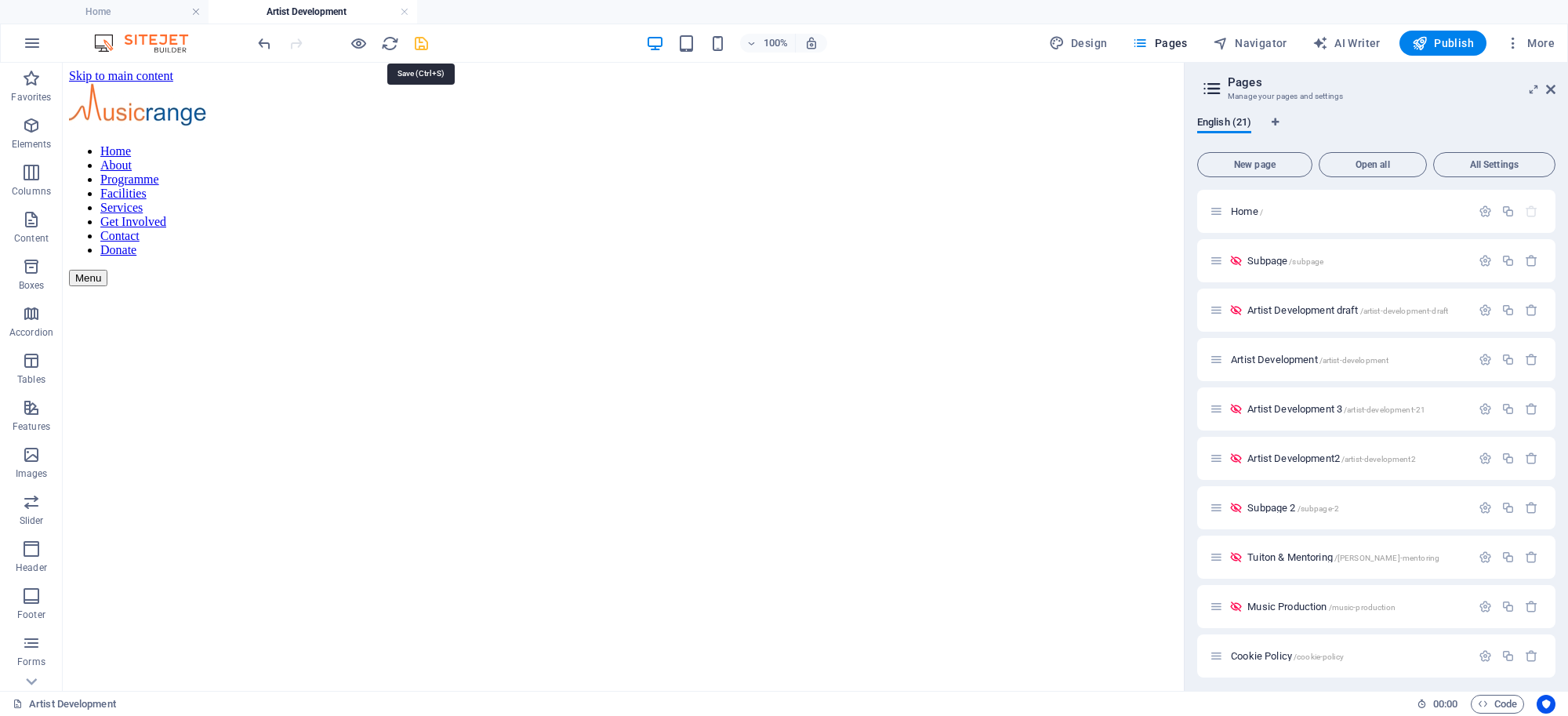
click at [416, 36] on icon "save" at bounding box center [421, 43] width 18 height 18
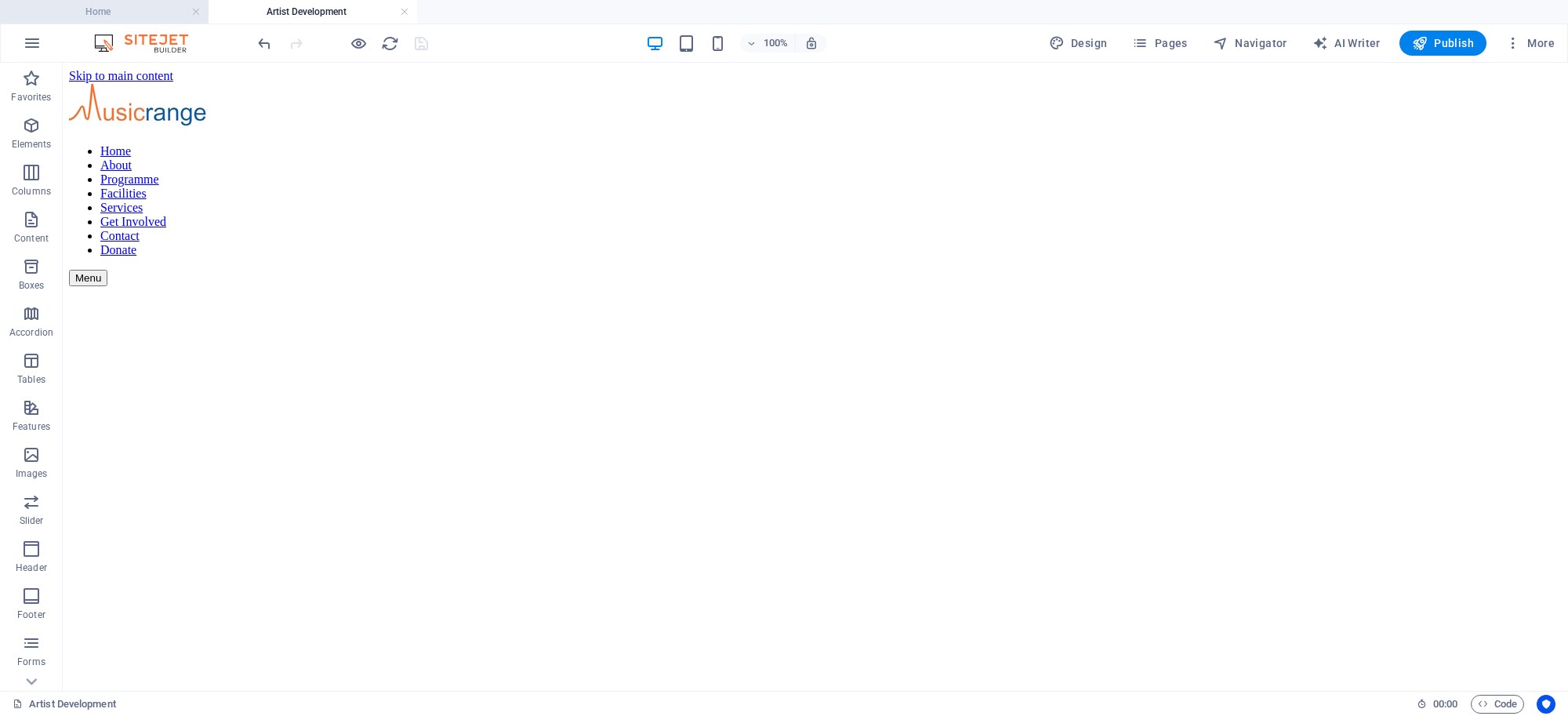
click at [102, 11] on h4 "Home" at bounding box center [104, 12] width 208 height 18
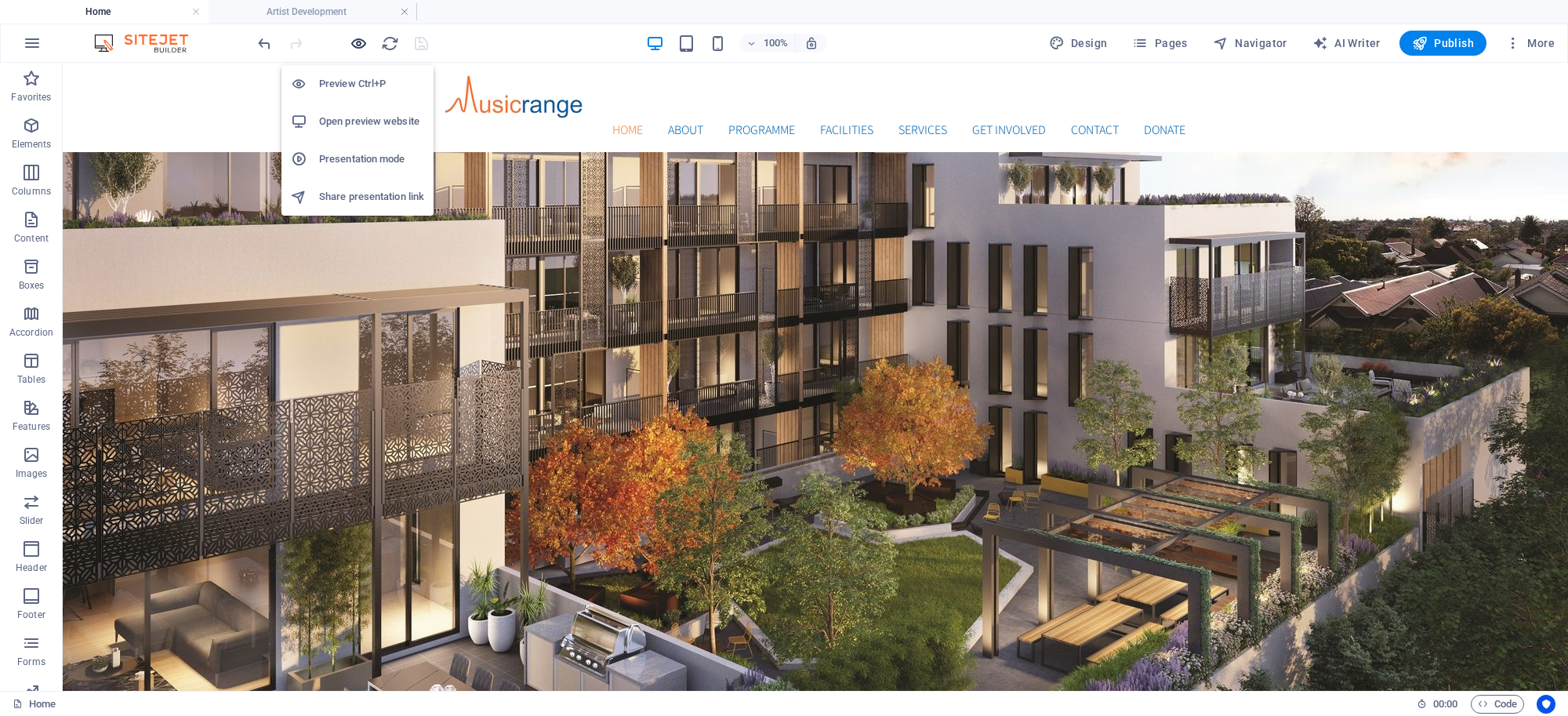
click at [354, 35] on icon "button" at bounding box center [359, 43] width 18 height 18
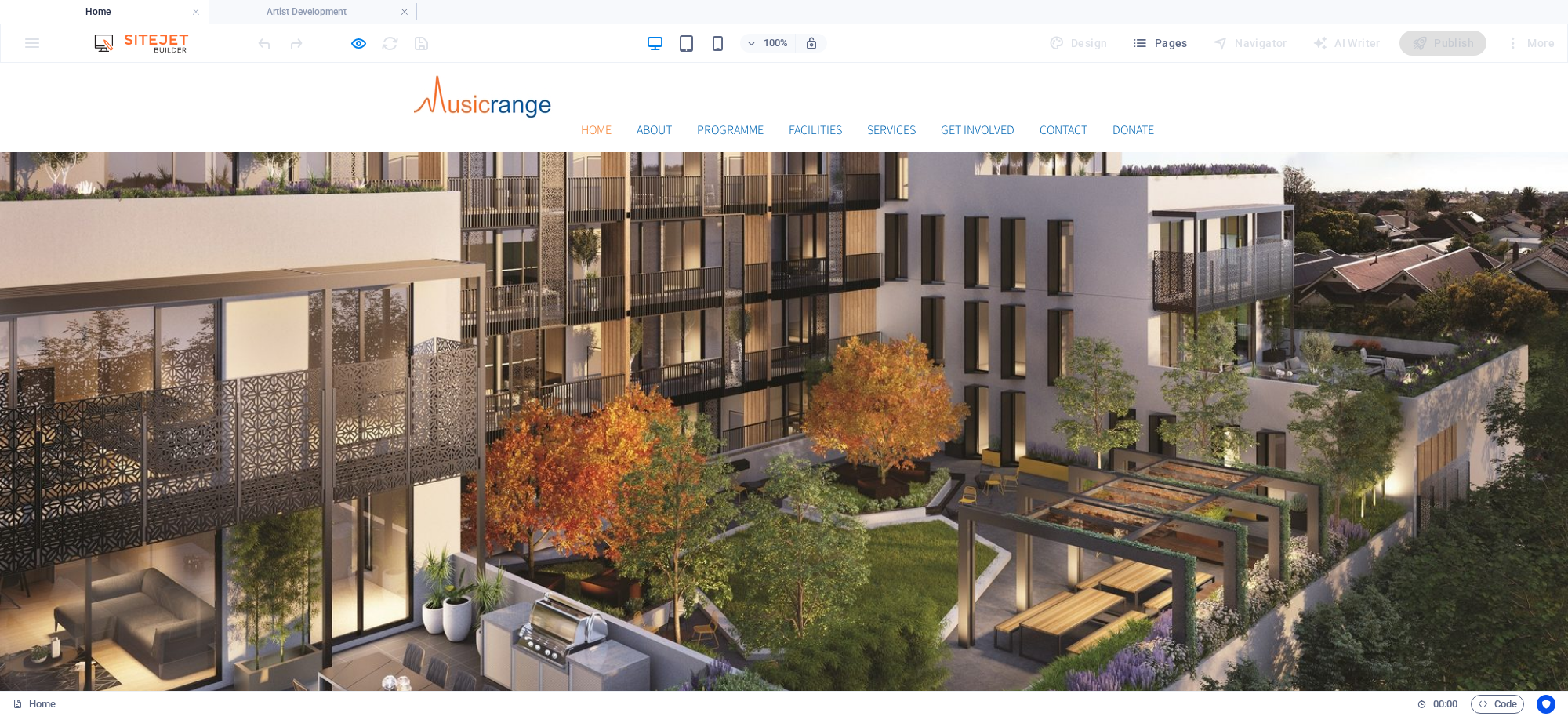
click at [426, 46] on div at bounding box center [342, 43] width 176 height 25
click at [414, 39] on div at bounding box center [342, 43] width 176 height 25
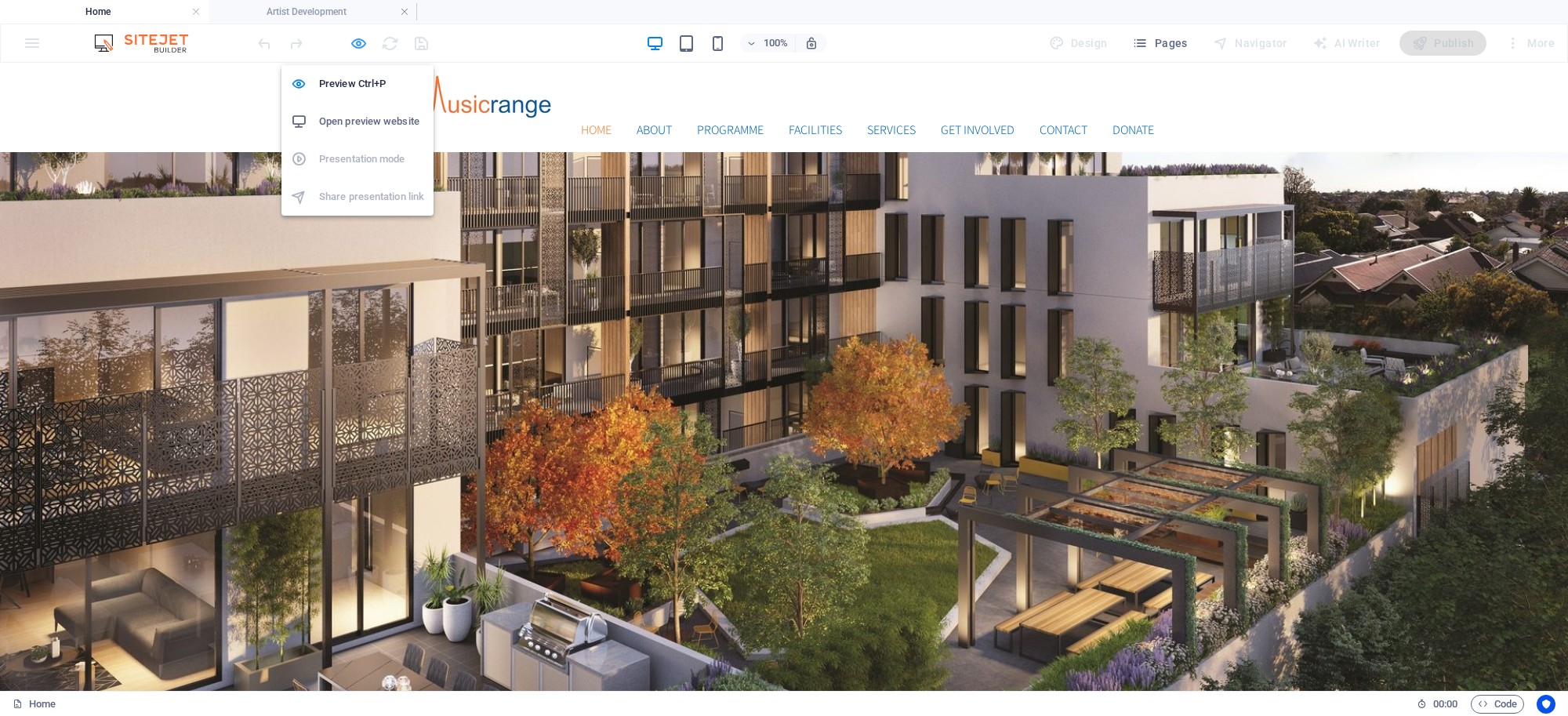
click at [359, 38] on icon "button" at bounding box center [359, 43] width 18 height 18
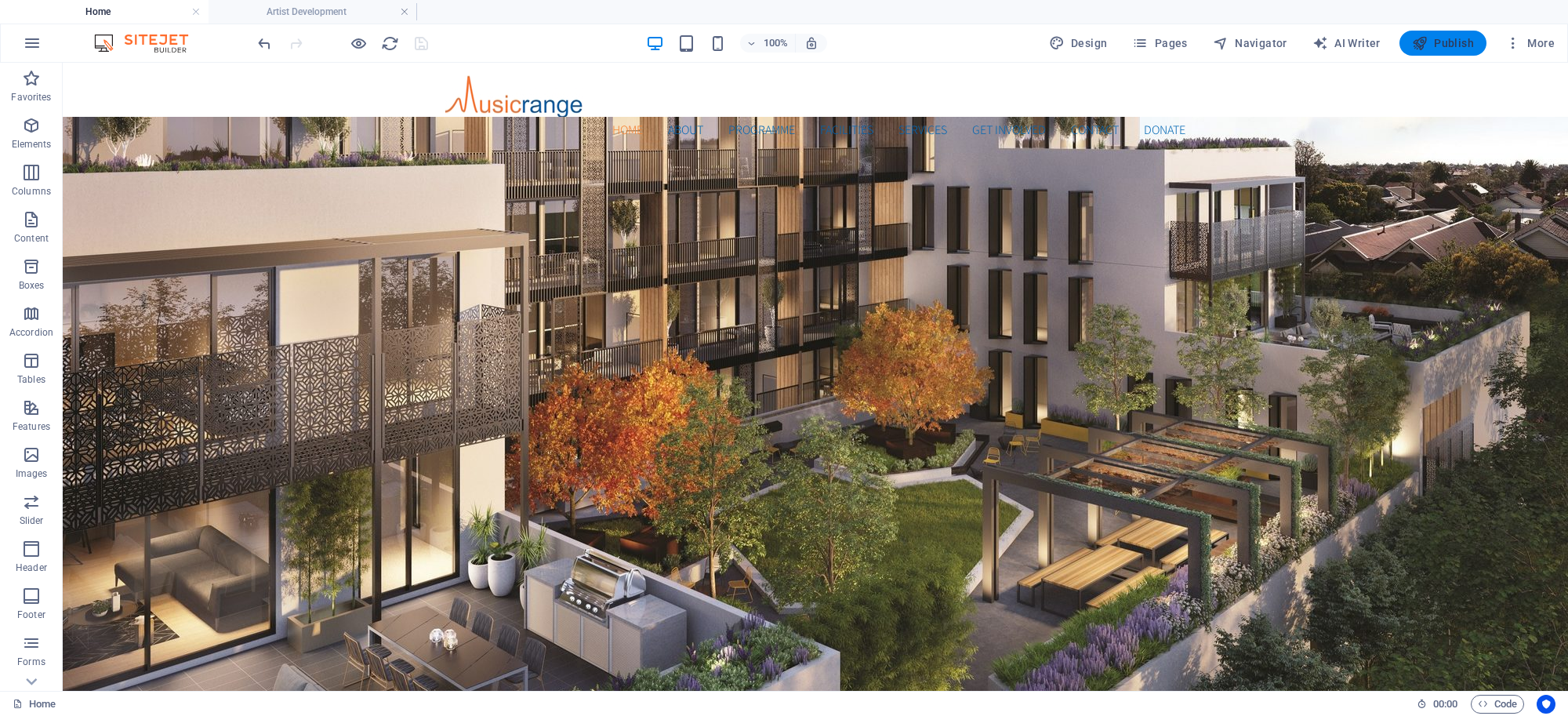
click at [1436, 41] on span "Publish" at bounding box center [1443, 43] width 62 height 16
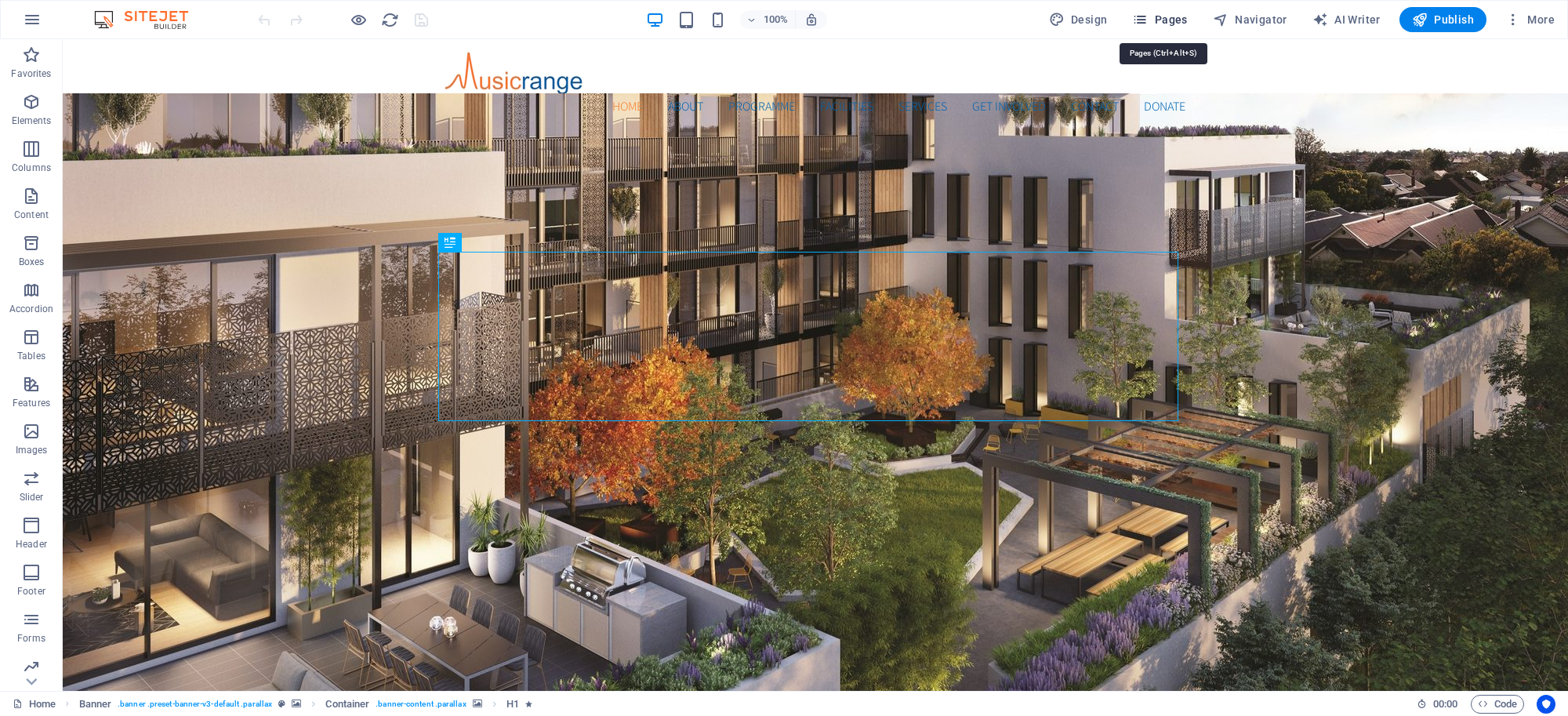
click at [1169, 25] on span "Pages" at bounding box center [1159, 19] width 55 height 16
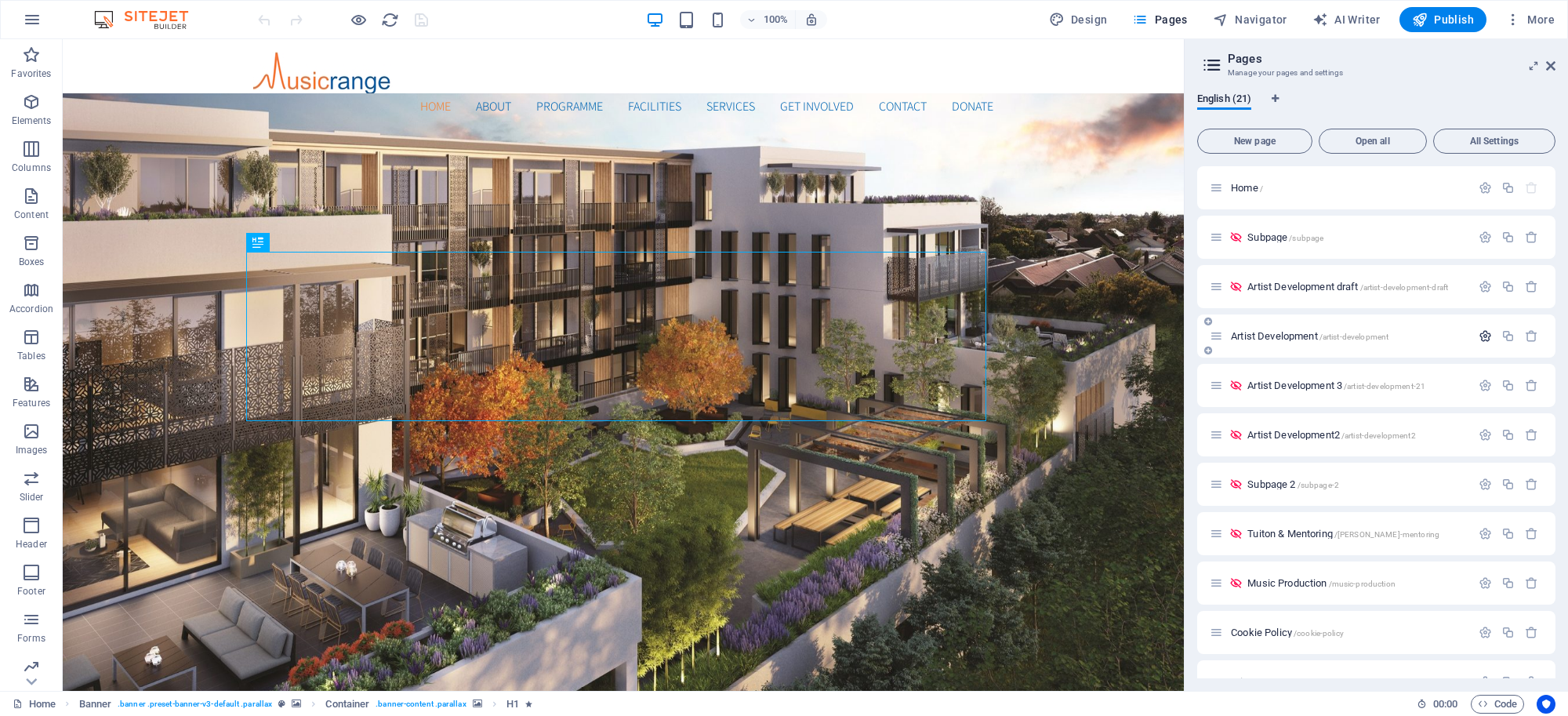
click at [1480, 339] on icon "button" at bounding box center [1485, 335] width 13 height 13
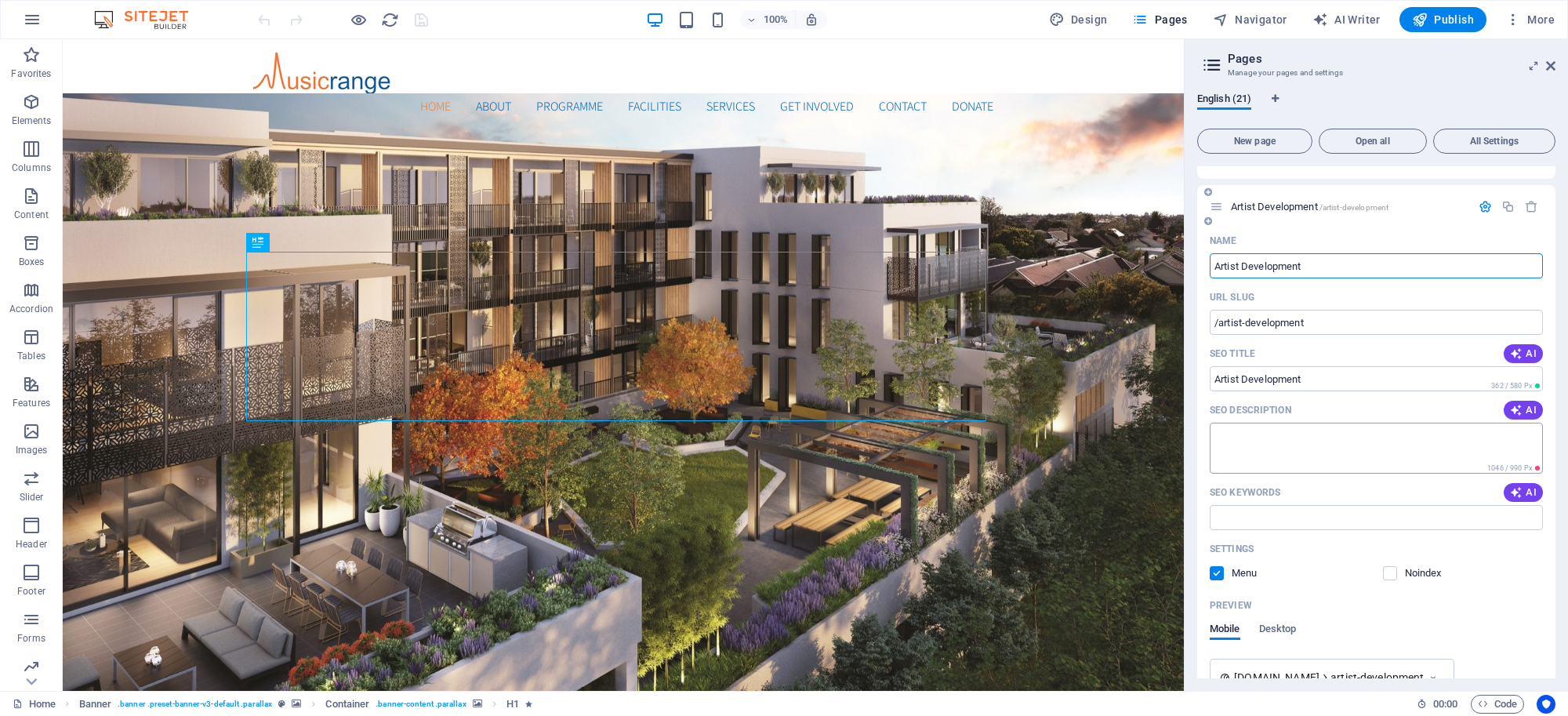
scroll to position [136, 0]
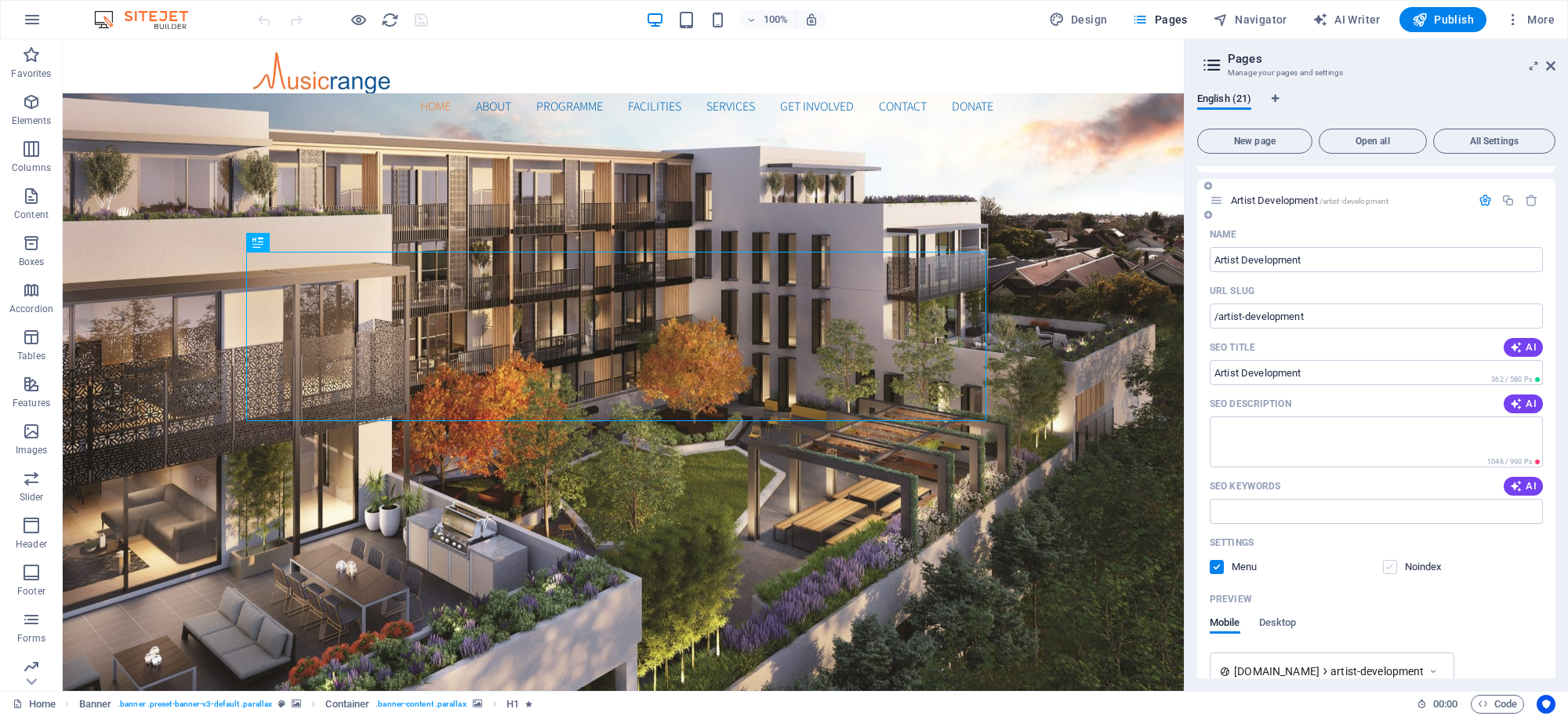
click at [1390, 571] on label at bounding box center [1390, 567] width 14 height 14
click at [0, 0] on input "checkbox" at bounding box center [0, 0] width 0 height 0
click at [1214, 570] on label at bounding box center [1217, 567] width 14 height 14
click at [0, 0] on input "checkbox" at bounding box center [0, 0] width 0 height 0
click at [421, 30] on div at bounding box center [342, 19] width 176 height 25
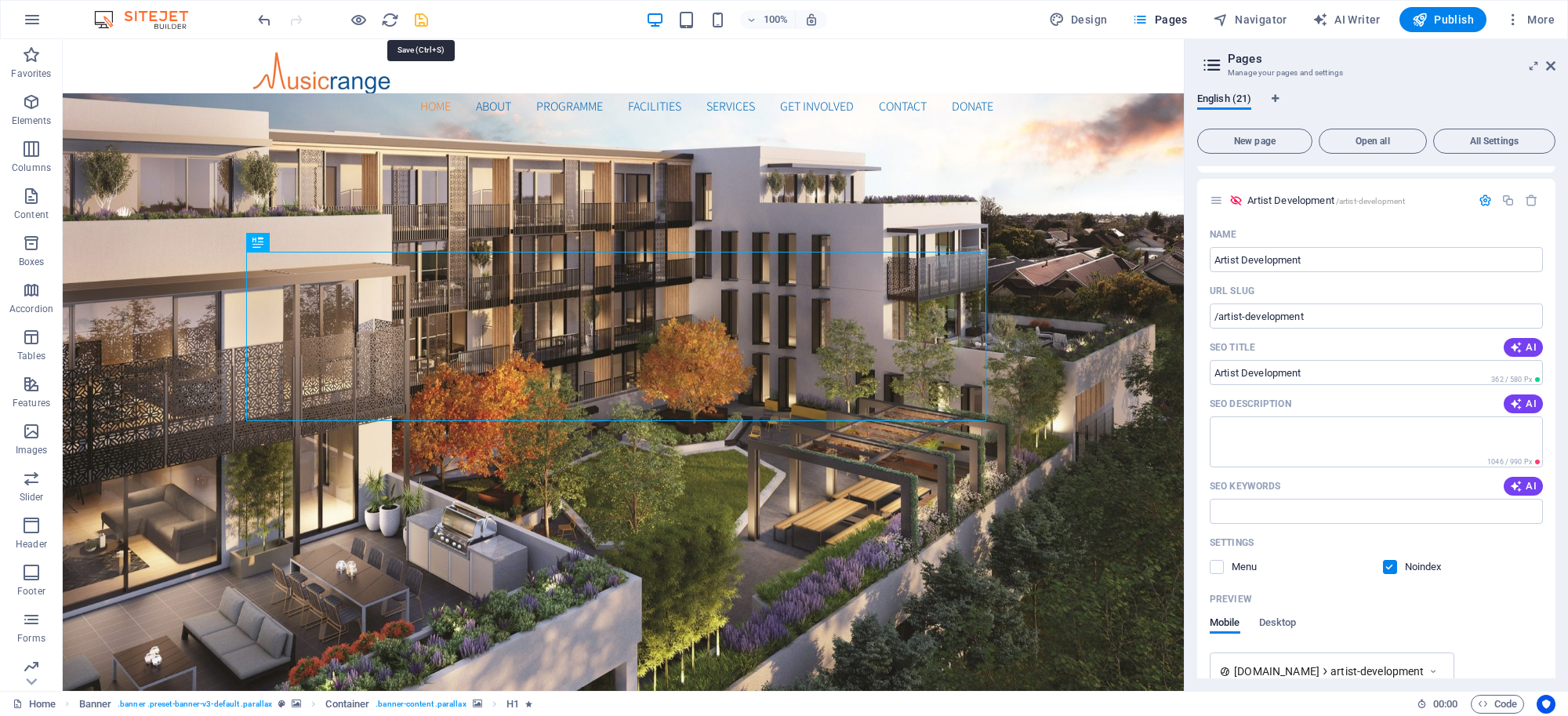
click at [416, 18] on icon "save" at bounding box center [421, 20] width 18 height 18
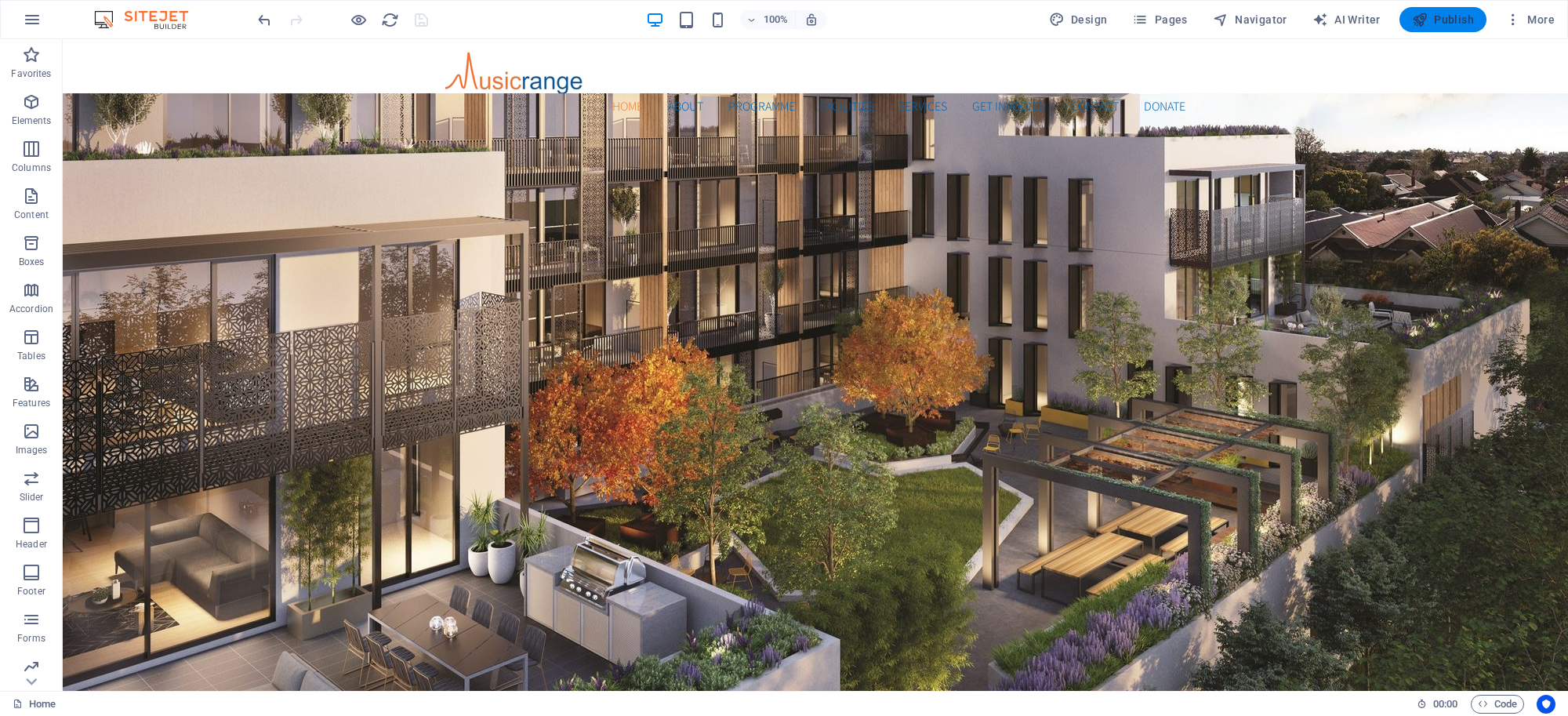
click at [1448, 25] on span "Publish" at bounding box center [1443, 19] width 62 height 16
